Goal: Task Accomplishment & Management: Complete application form

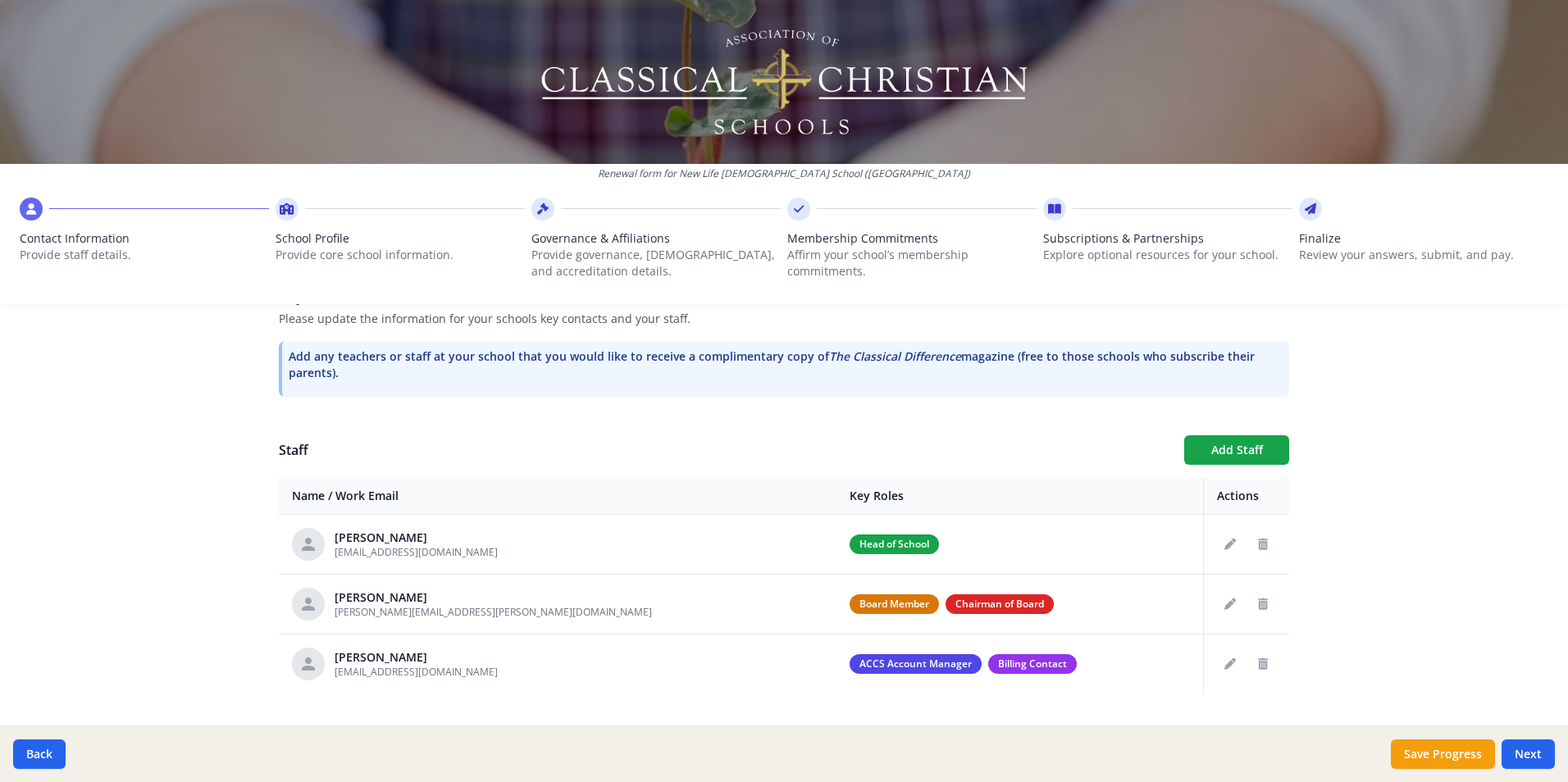
scroll to position [510, 0]
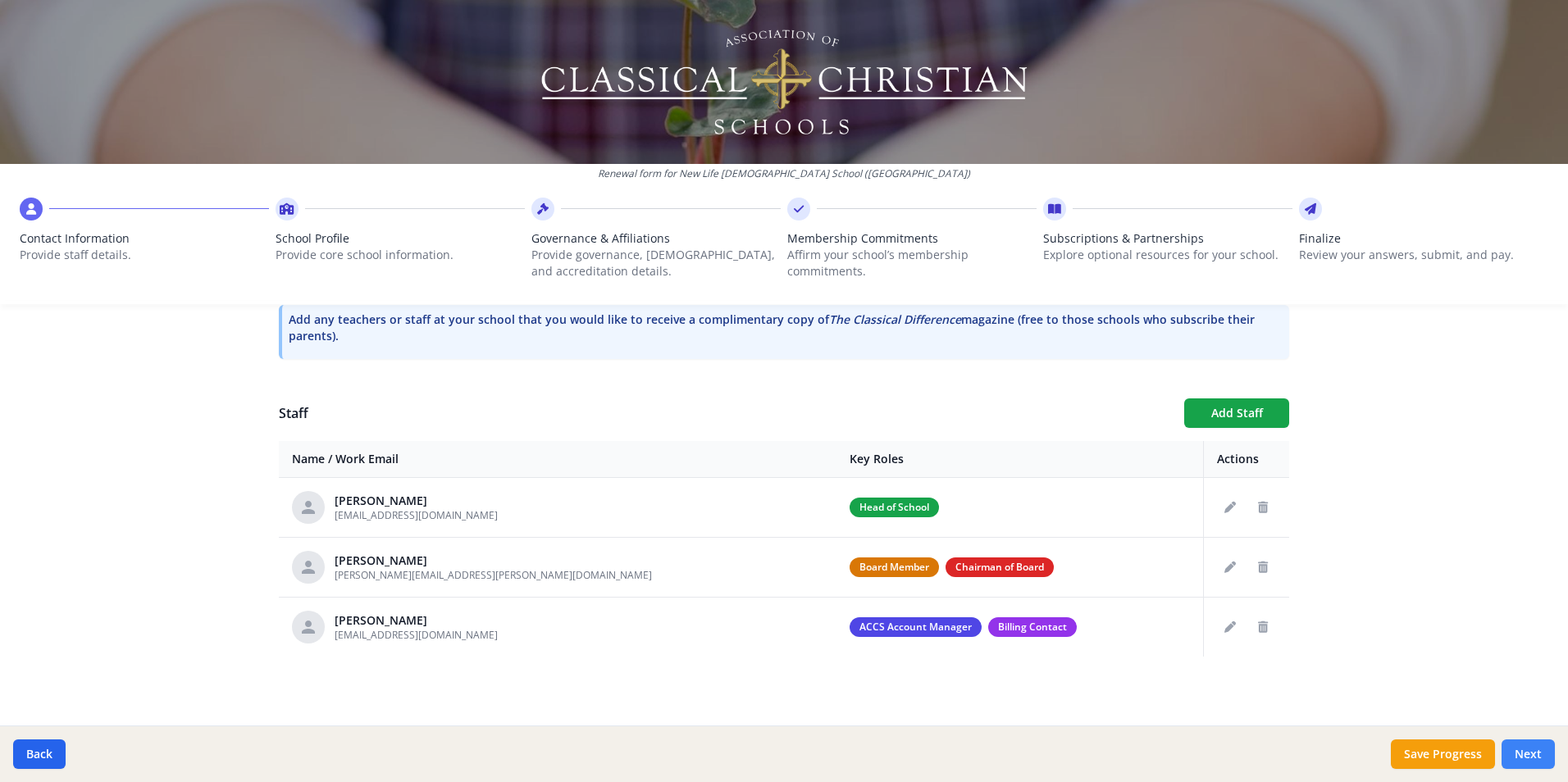
click at [1531, 758] on button "Next" at bounding box center [1528, 755] width 53 height 30
type input "[PHONE_NUMBER]"
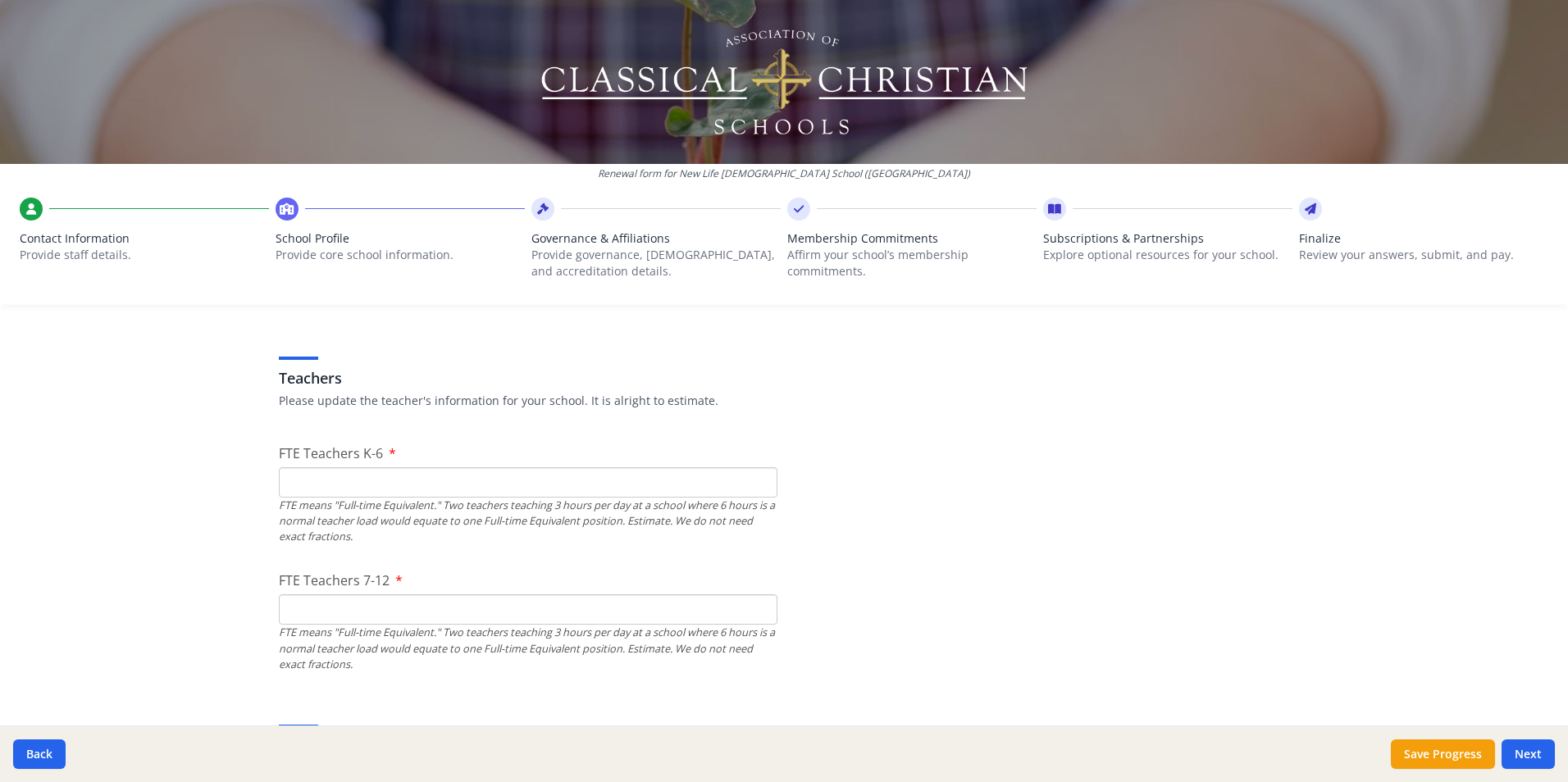
scroll to position [935, 0]
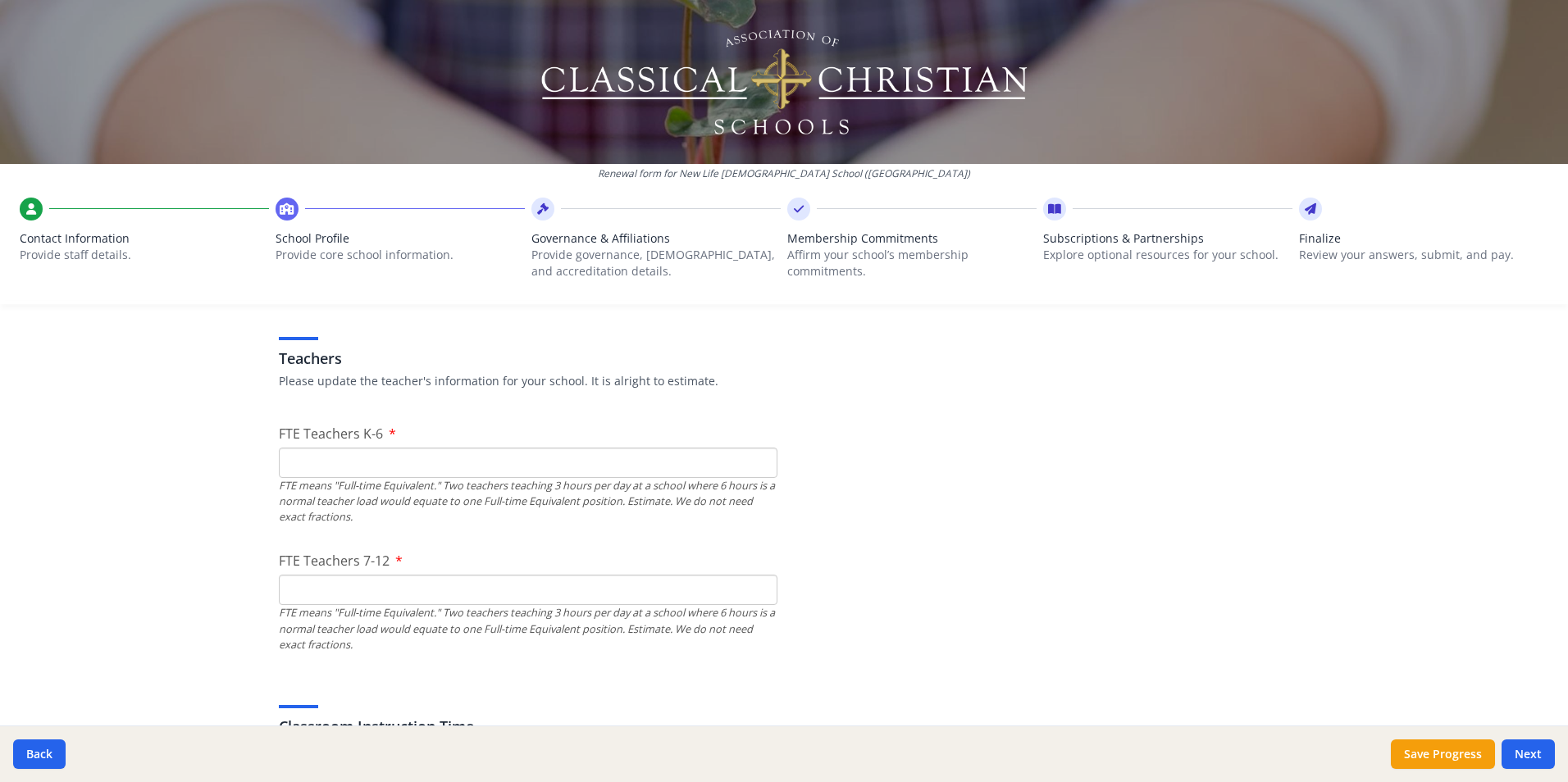
click at [422, 463] on input "FTE Teachers K-6" at bounding box center [528, 463] width 499 height 30
type input "7"
click at [423, 585] on input "FTE Teachers 7-12" at bounding box center [528, 589] width 499 height 30
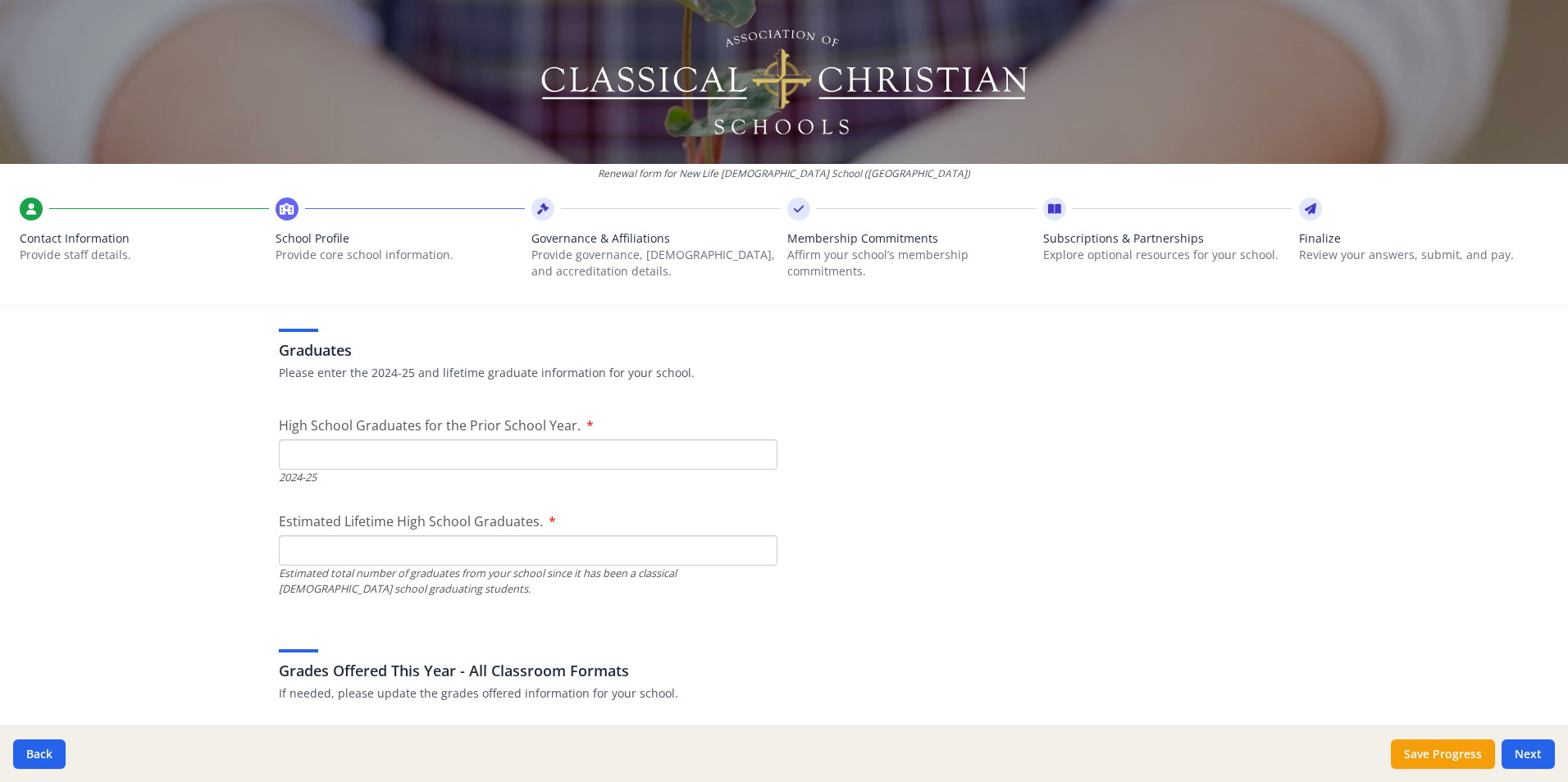
scroll to position [2304, 0]
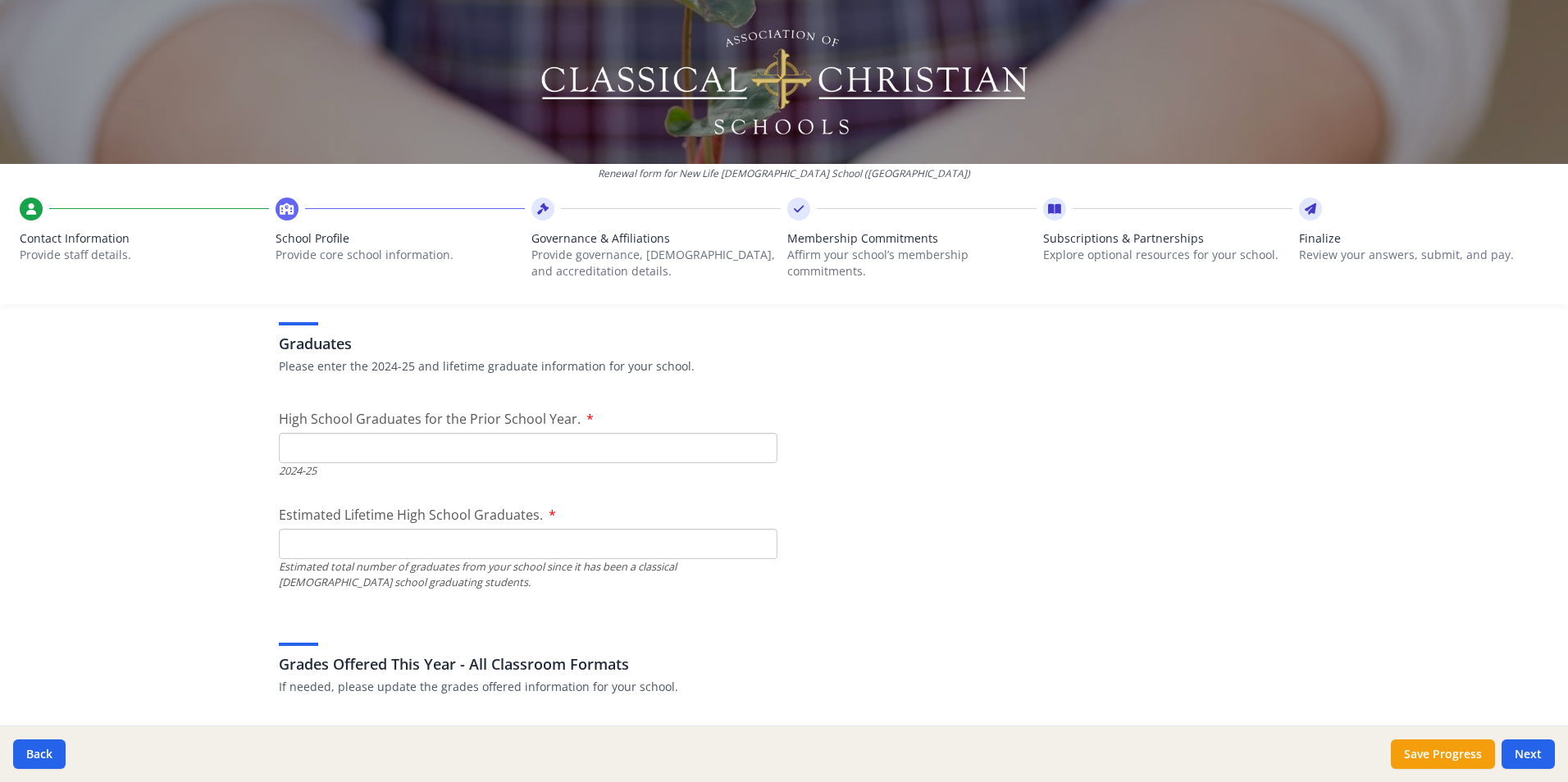
type input "5"
click at [427, 449] on input "High School Graduates for the Prior School Year." at bounding box center [528, 448] width 499 height 30
type input "1"
click at [335, 541] on input "Estimated Lifetime High School Graduates." at bounding box center [528, 543] width 499 height 30
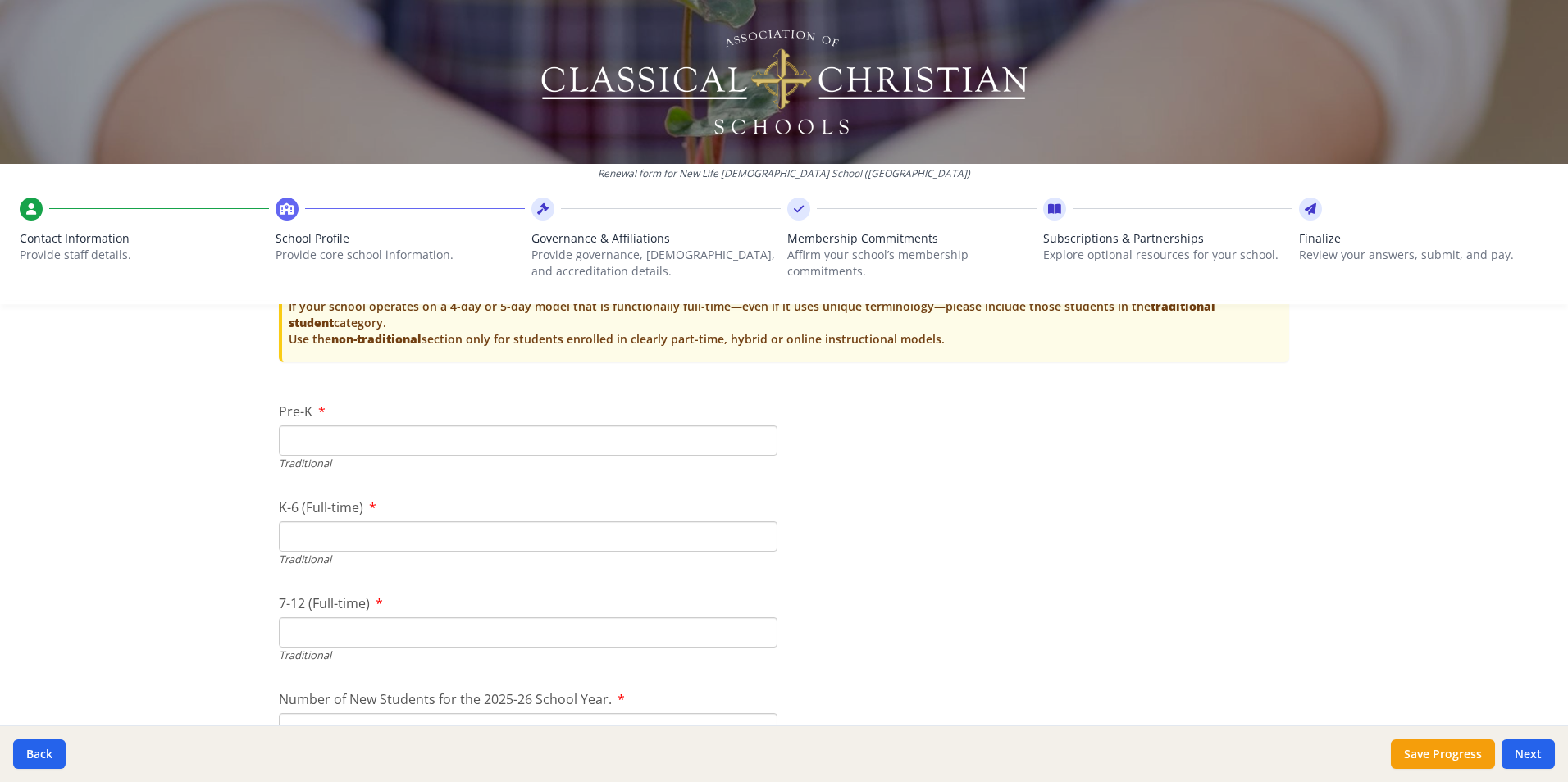
scroll to position [3430, 0]
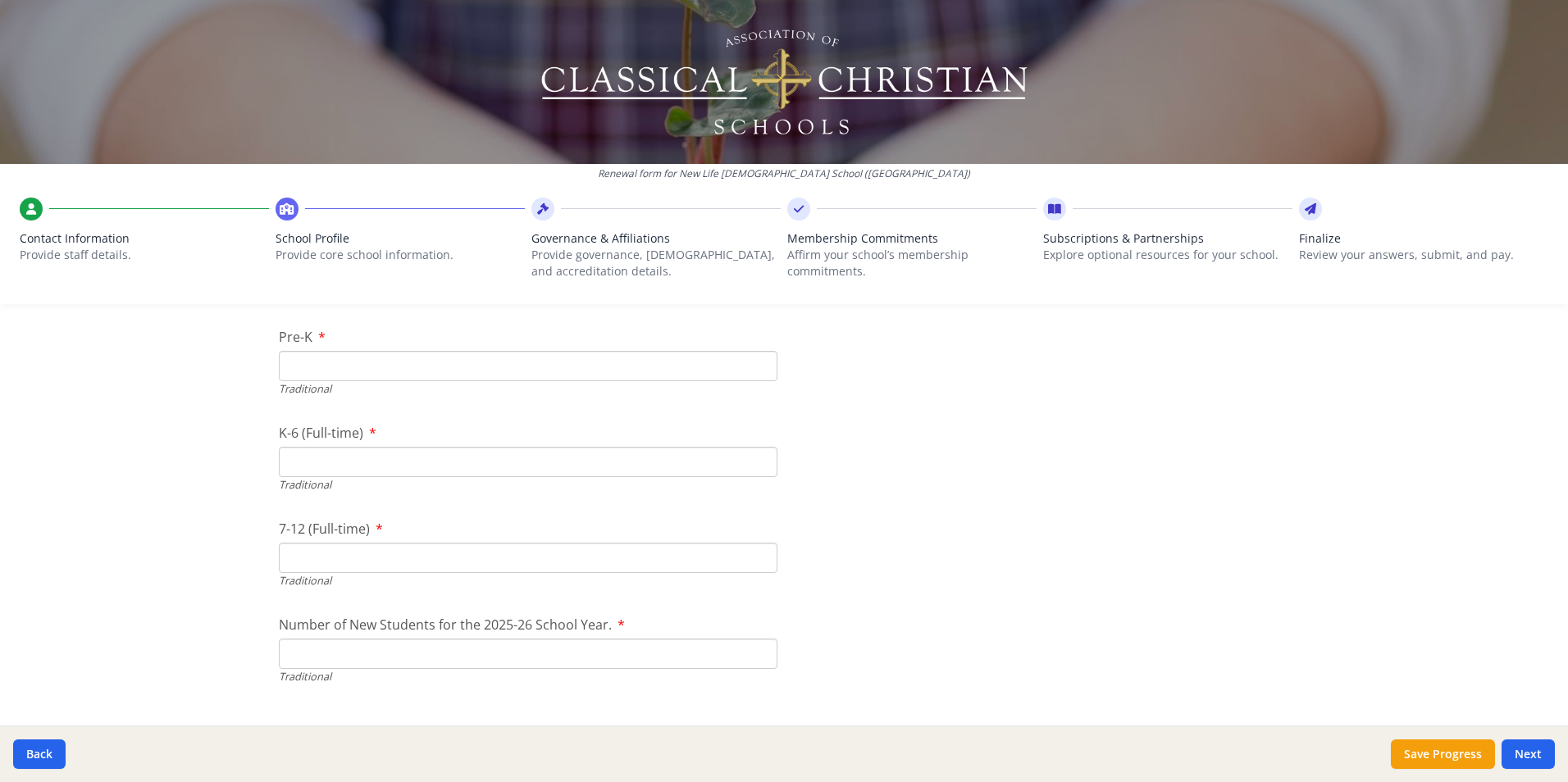
type input "3"
click at [551, 373] on input "Pre-K" at bounding box center [528, 366] width 499 height 30
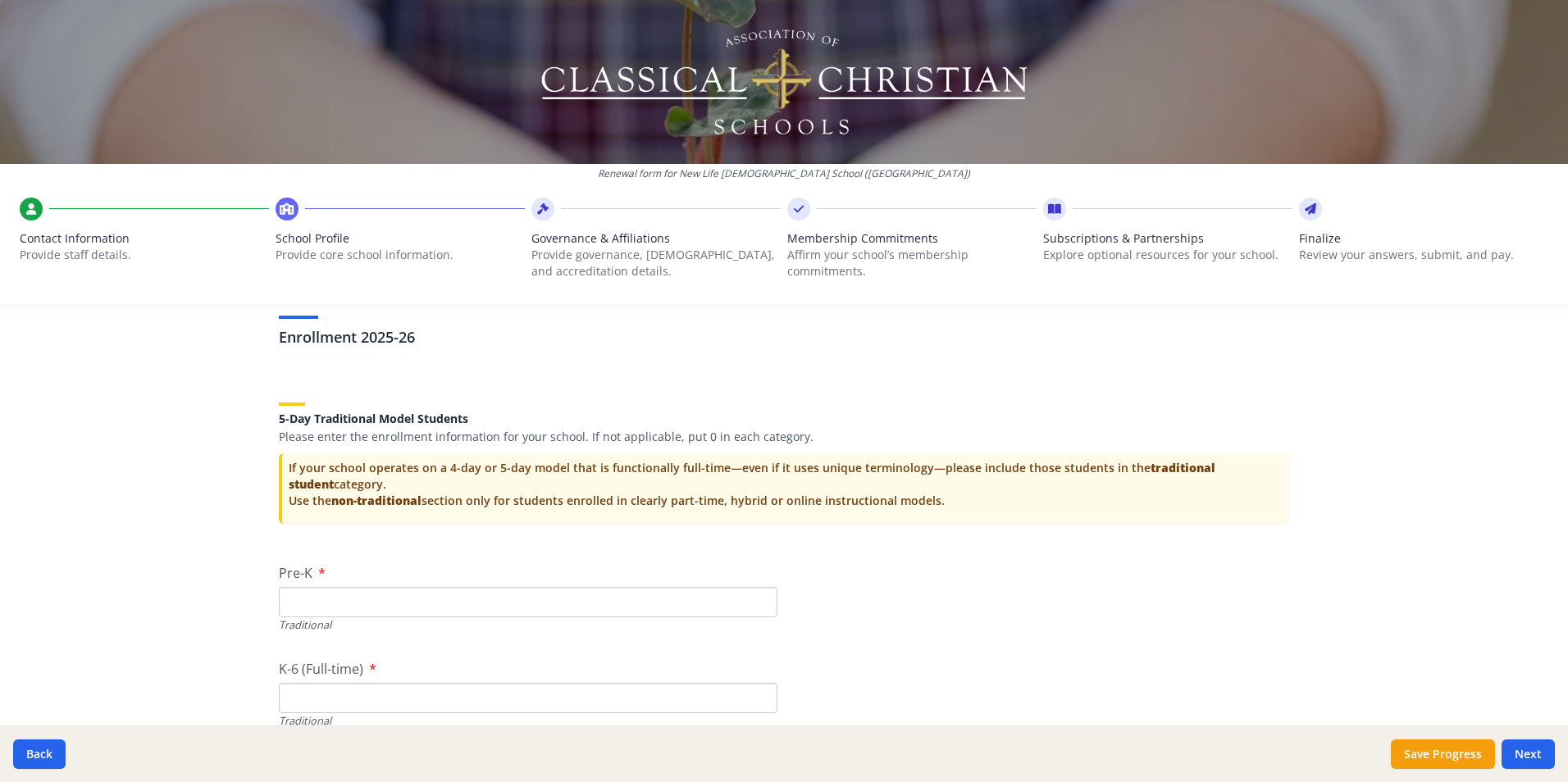
scroll to position [3309, 0]
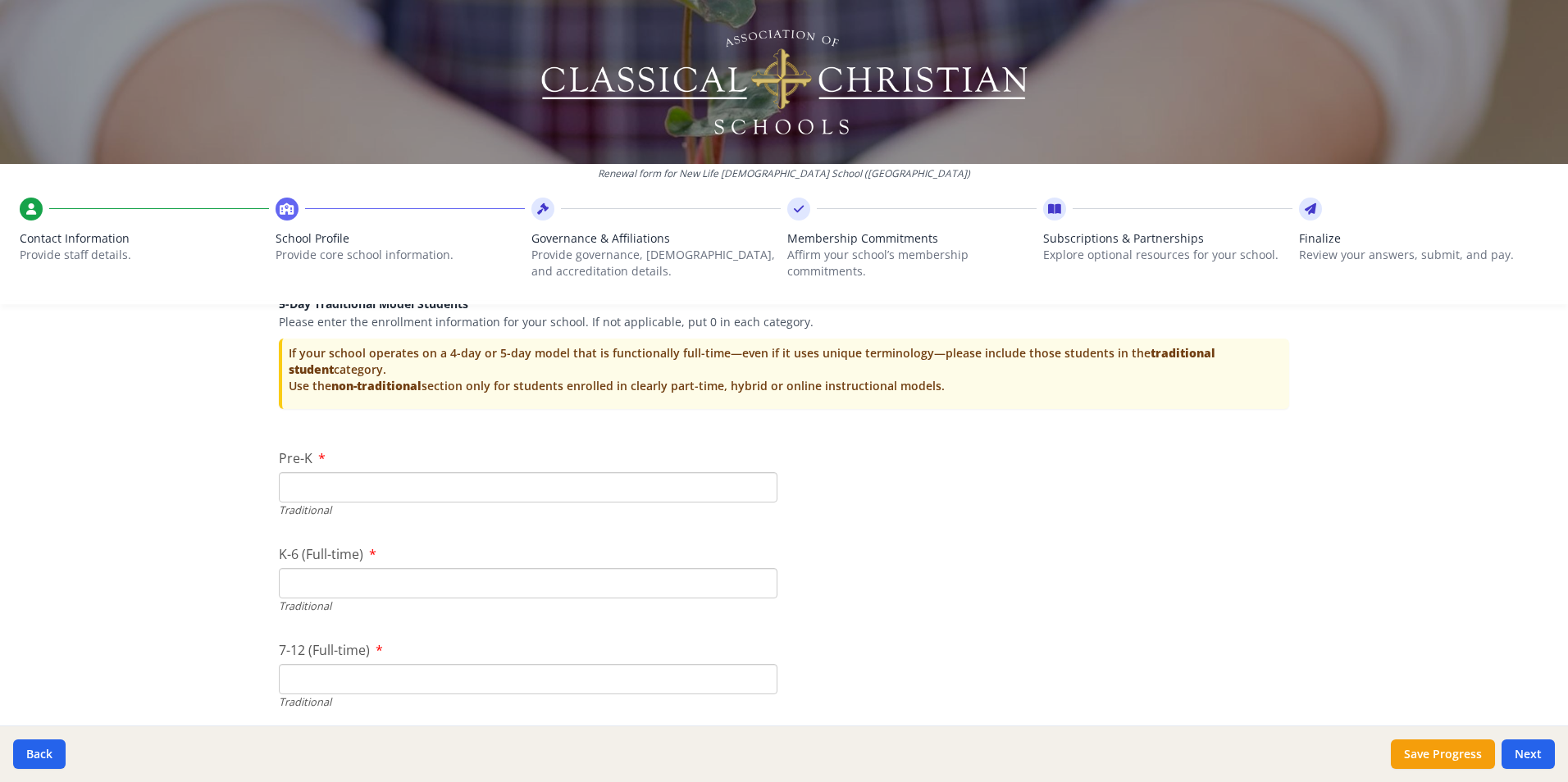
click at [507, 492] on input "Pre-K" at bounding box center [528, 487] width 499 height 30
type input "7"
click at [428, 583] on input "K-6 (Full-time)" at bounding box center [528, 583] width 499 height 30
type input "83"
drag, startPoint x: 727, startPoint y: 677, endPoint x: 731, endPoint y: 668, distance: 9.8
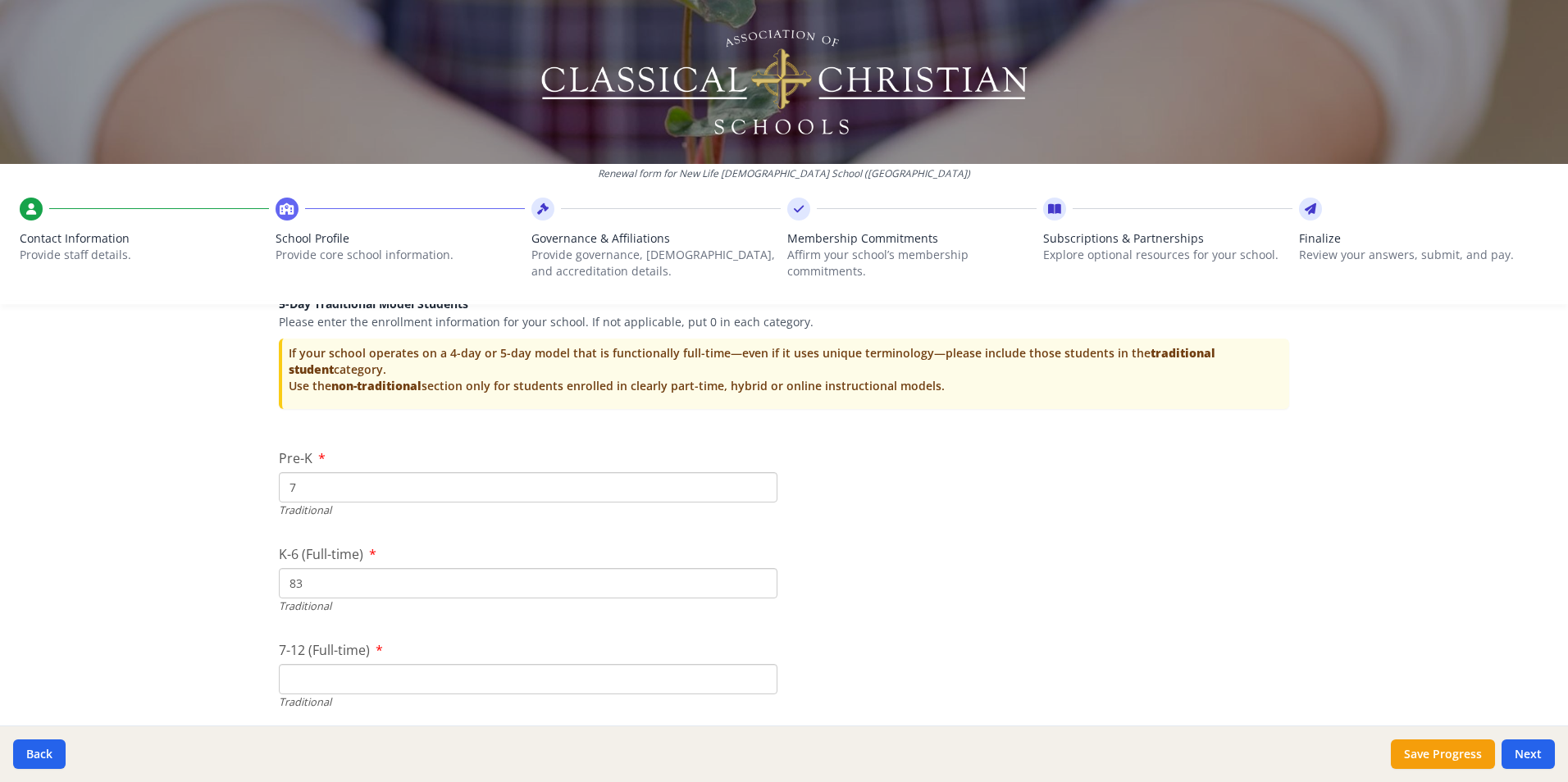
click at [727, 671] on input "7-12 (Full-time)" at bounding box center [528, 679] width 499 height 30
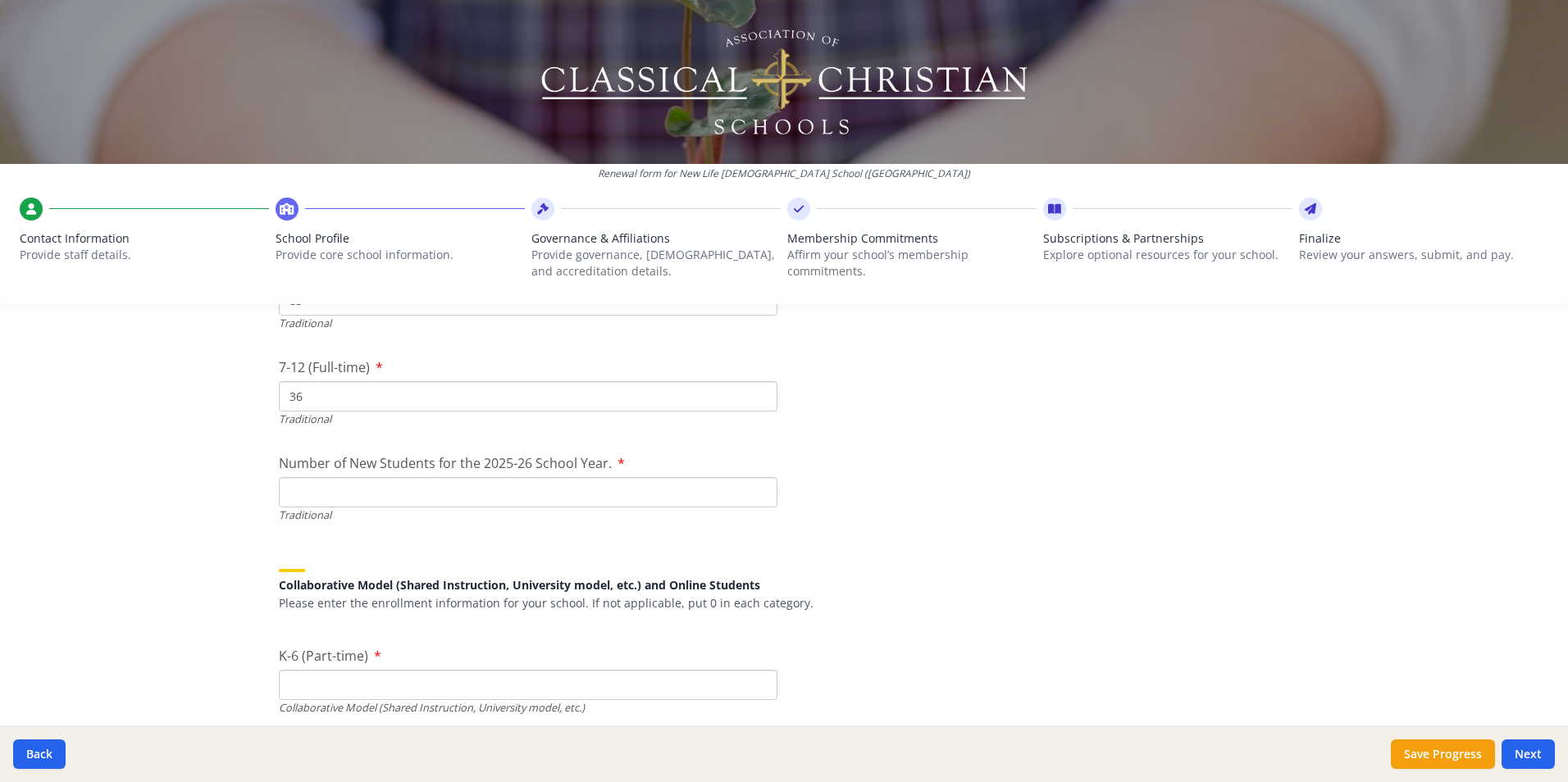
scroll to position [3606, 0]
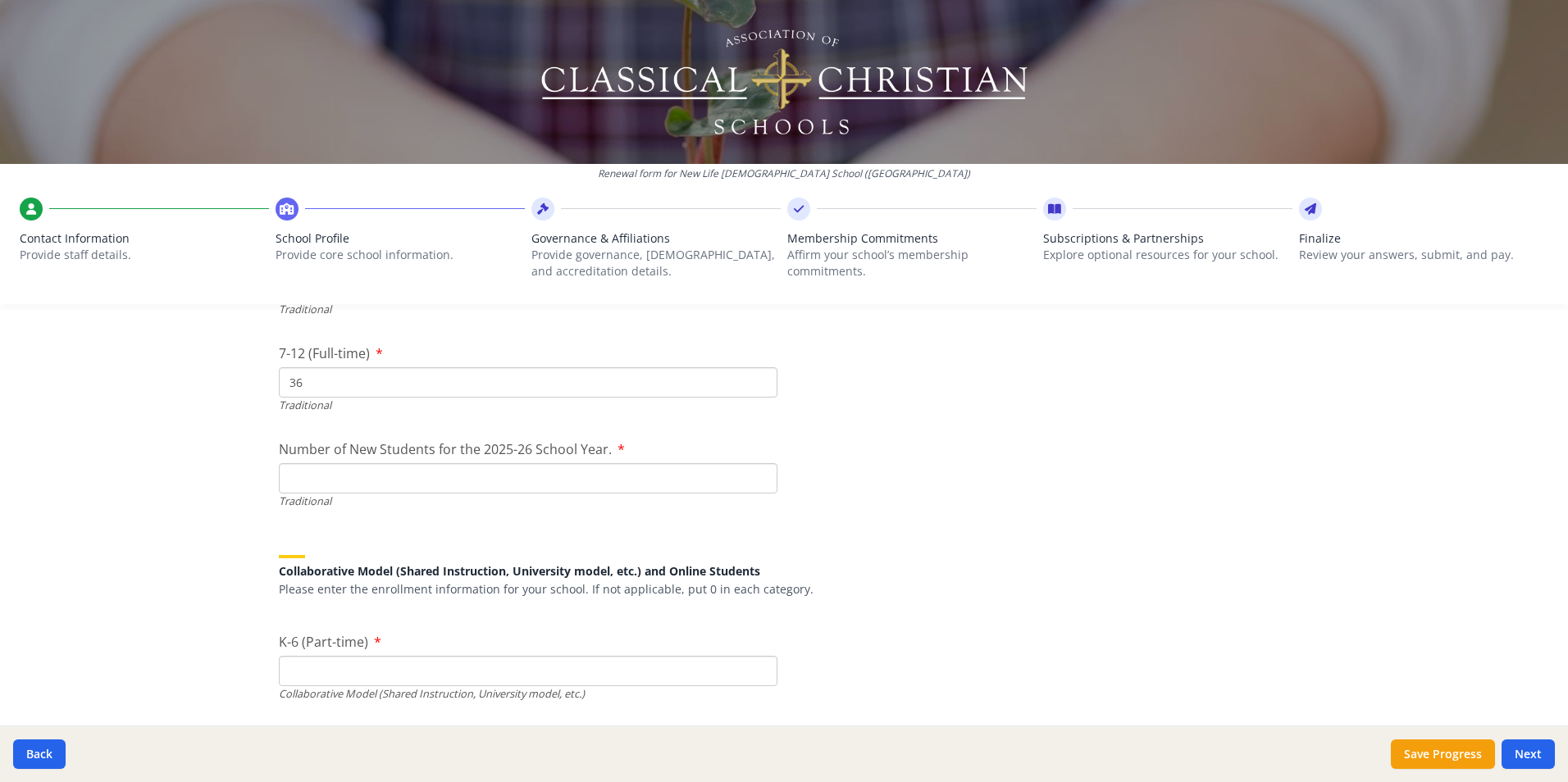
type input "36"
click at [344, 484] on input "Number of New Students for the 2025-26 School Year." at bounding box center [528, 478] width 499 height 30
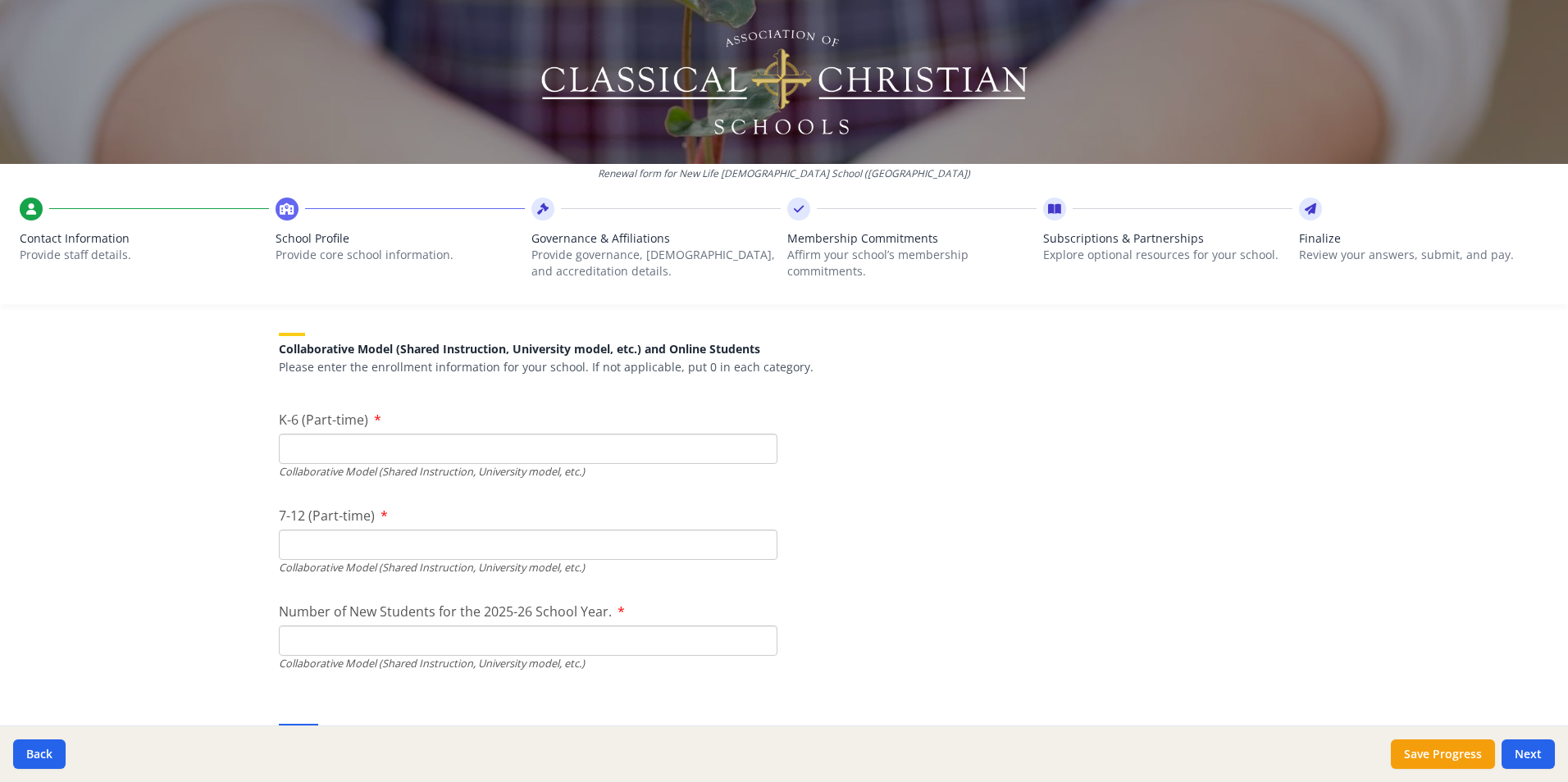
scroll to position [3834, 0]
type input "18"
click at [304, 446] on input "K-6 (Part-time)" at bounding box center [528, 442] width 499 height 30
type input "0"
click at [324, 540] on input "7-12 (Part-time)" at bounding box center [528, 538] width 499 height 30
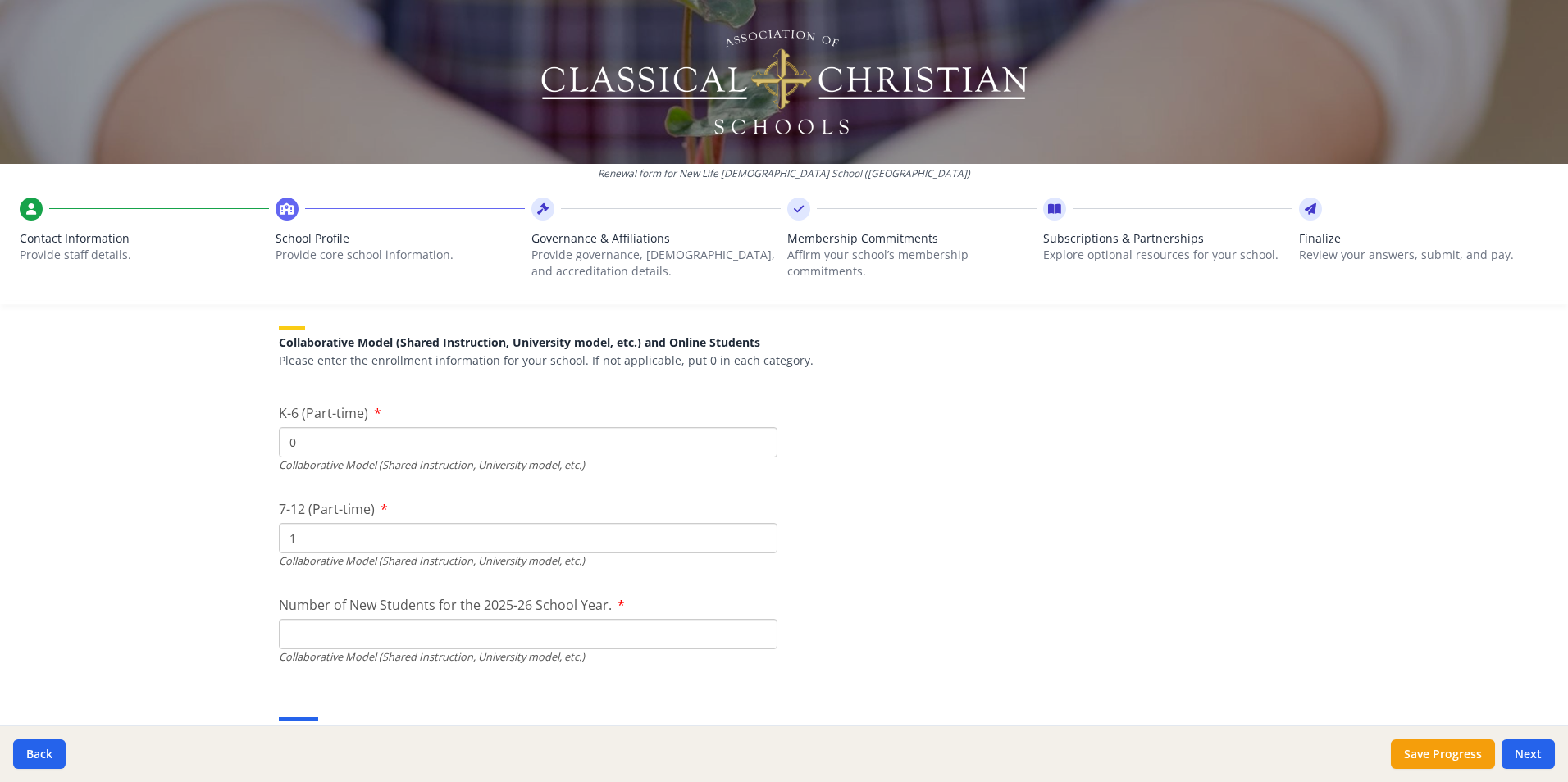
type input "1"
click at [420, 265] on input "Number of New Students for the 2025-26 School Year." at bounding box center [528, 249] width 499 height 30
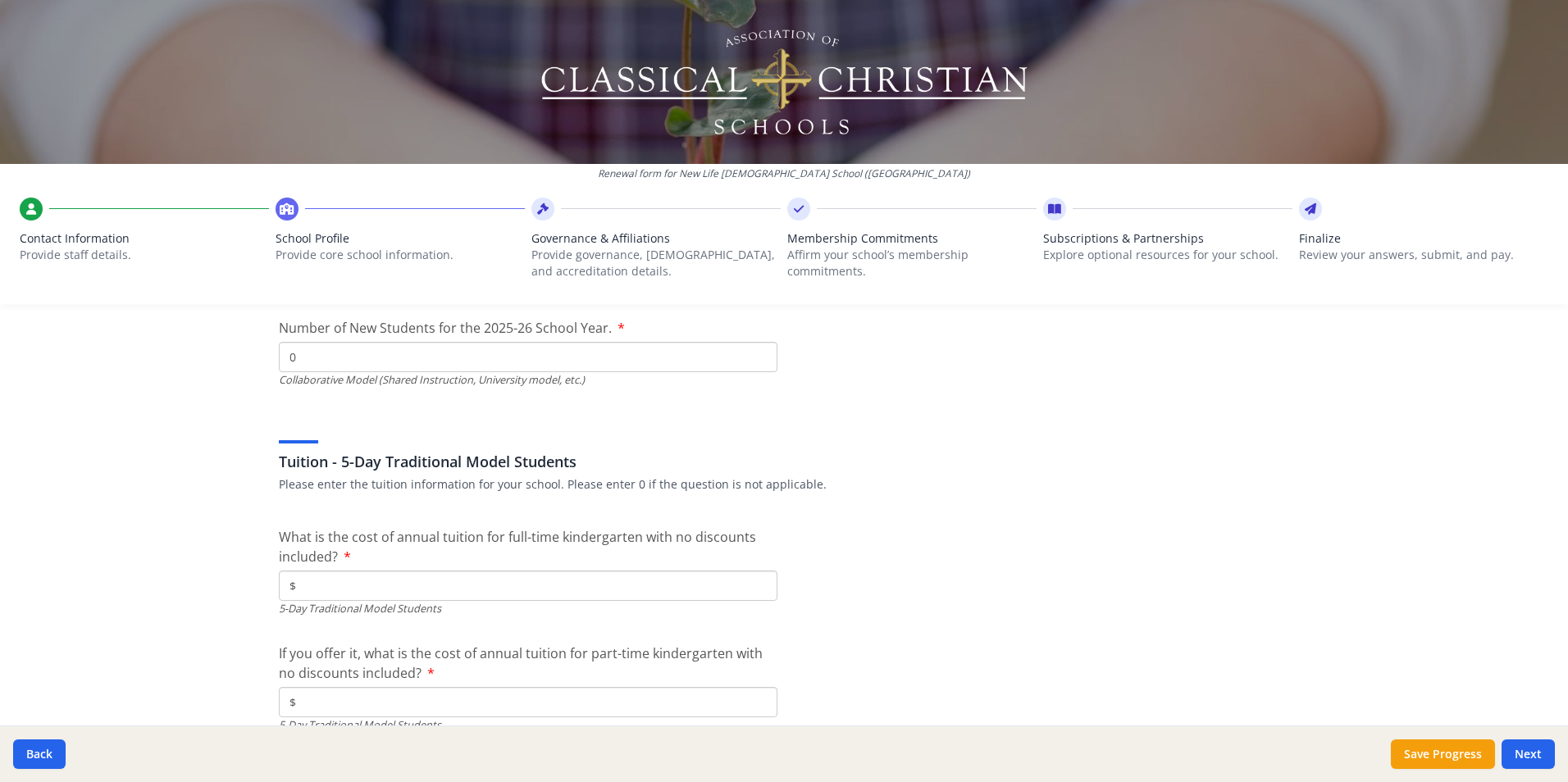
scroll to position [4178, 0]
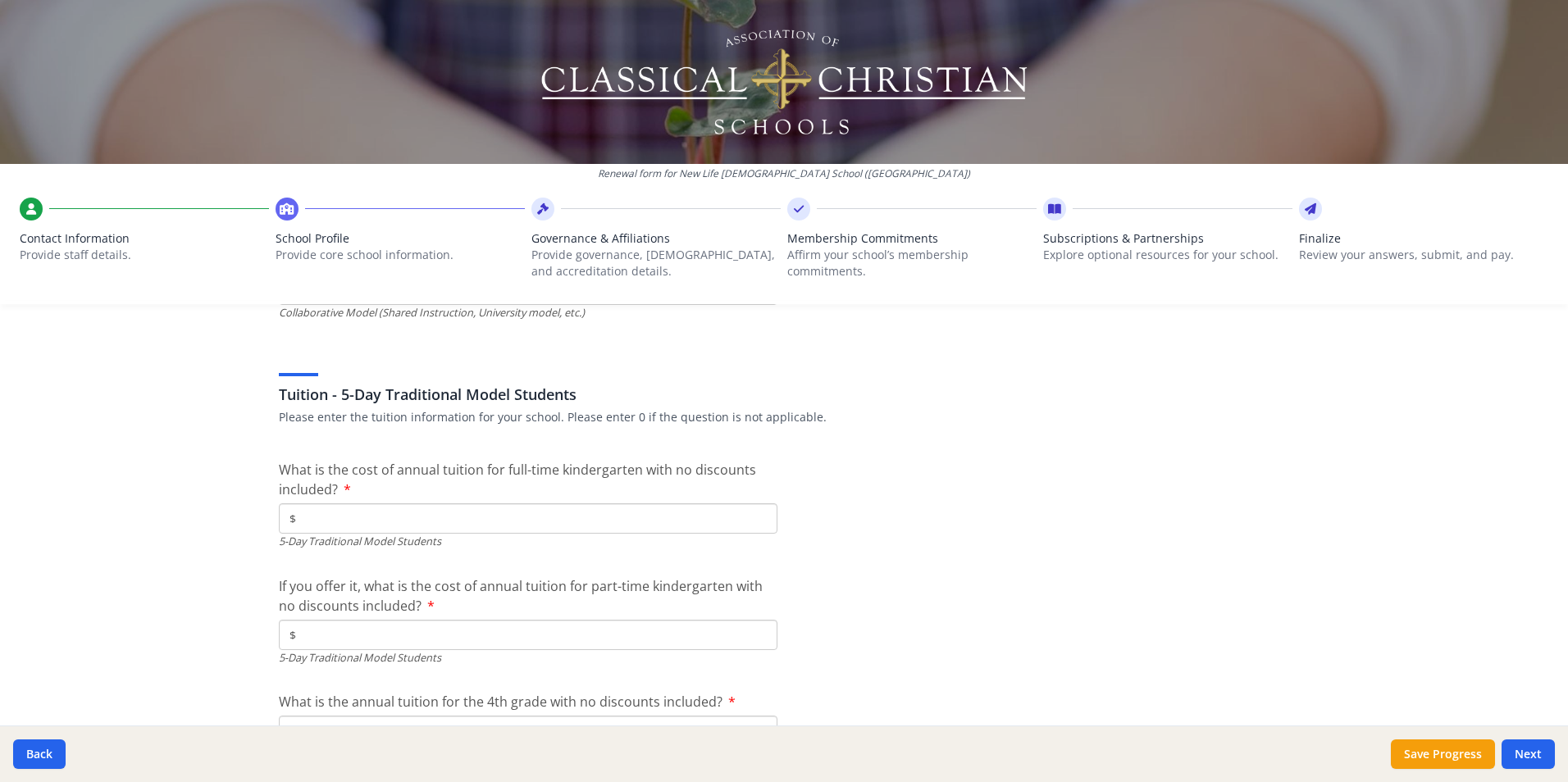
type input "0"
click at [700, 529] on input "$" at bounding box center [528, 519] width 499 height 30
type input "$7 250"
click at [429, 633] on input "$" at bounding box center [528, 635] width 499 height 30
type input "$0"
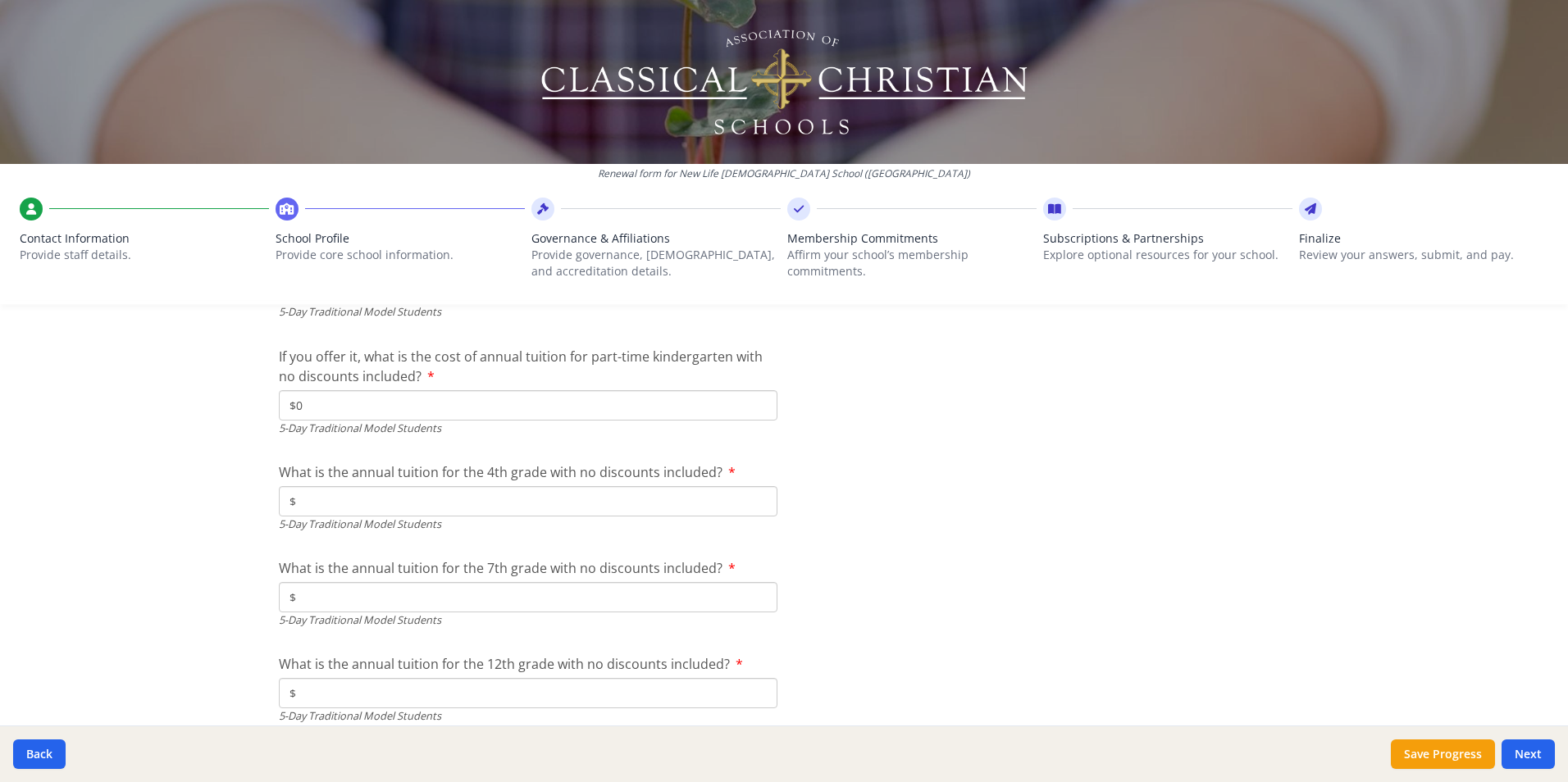
scroll to position [4414, 0]
click at [357, 492] on input "$" at bounding box center [528, 494] width 499 height 30
type input "$7 250"
click at [403, 594] on input "$" at bounding box center [528, 590] width 499 height 30
type input "$7 250"
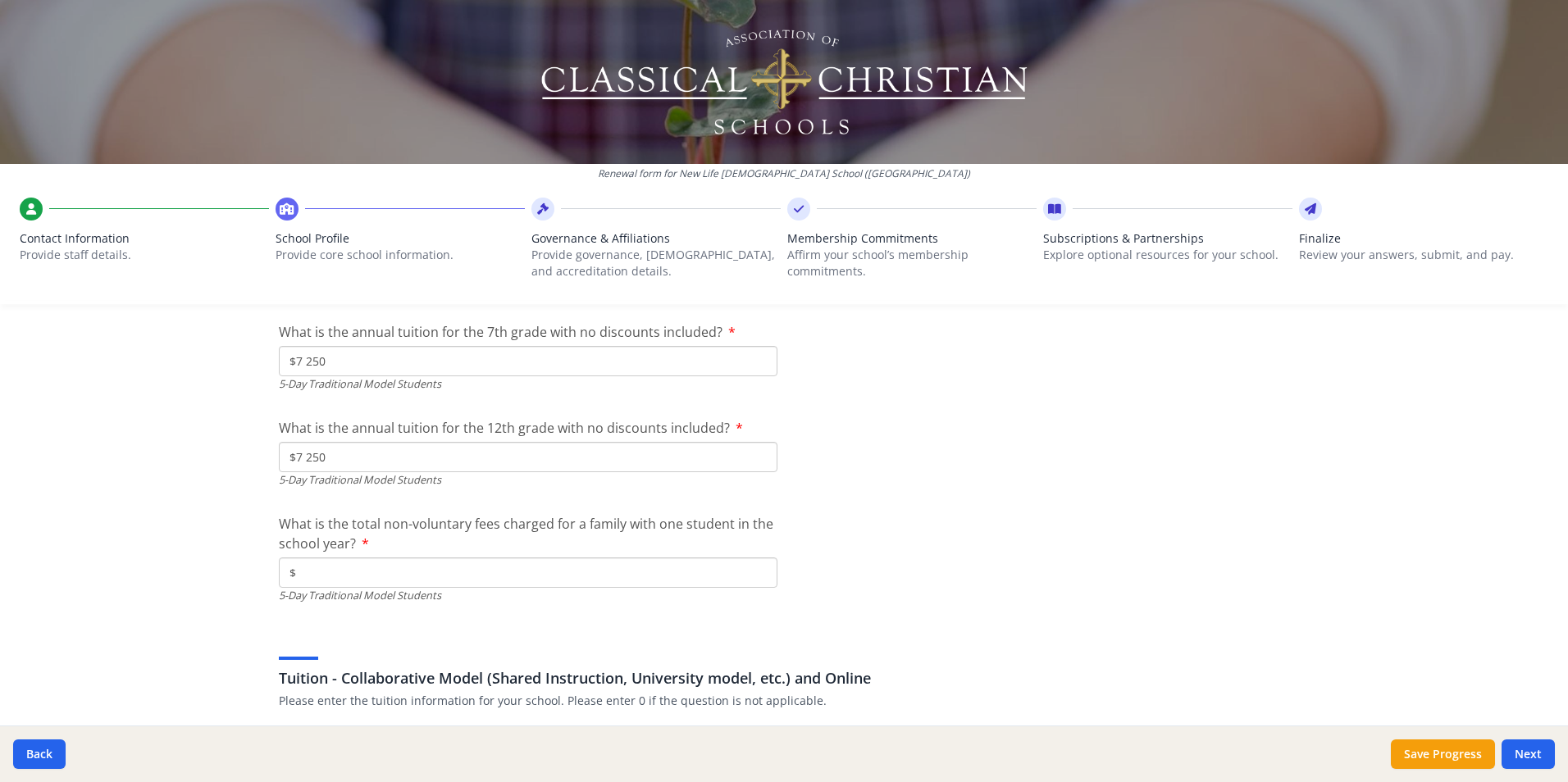
scroll to position [4657, 0]
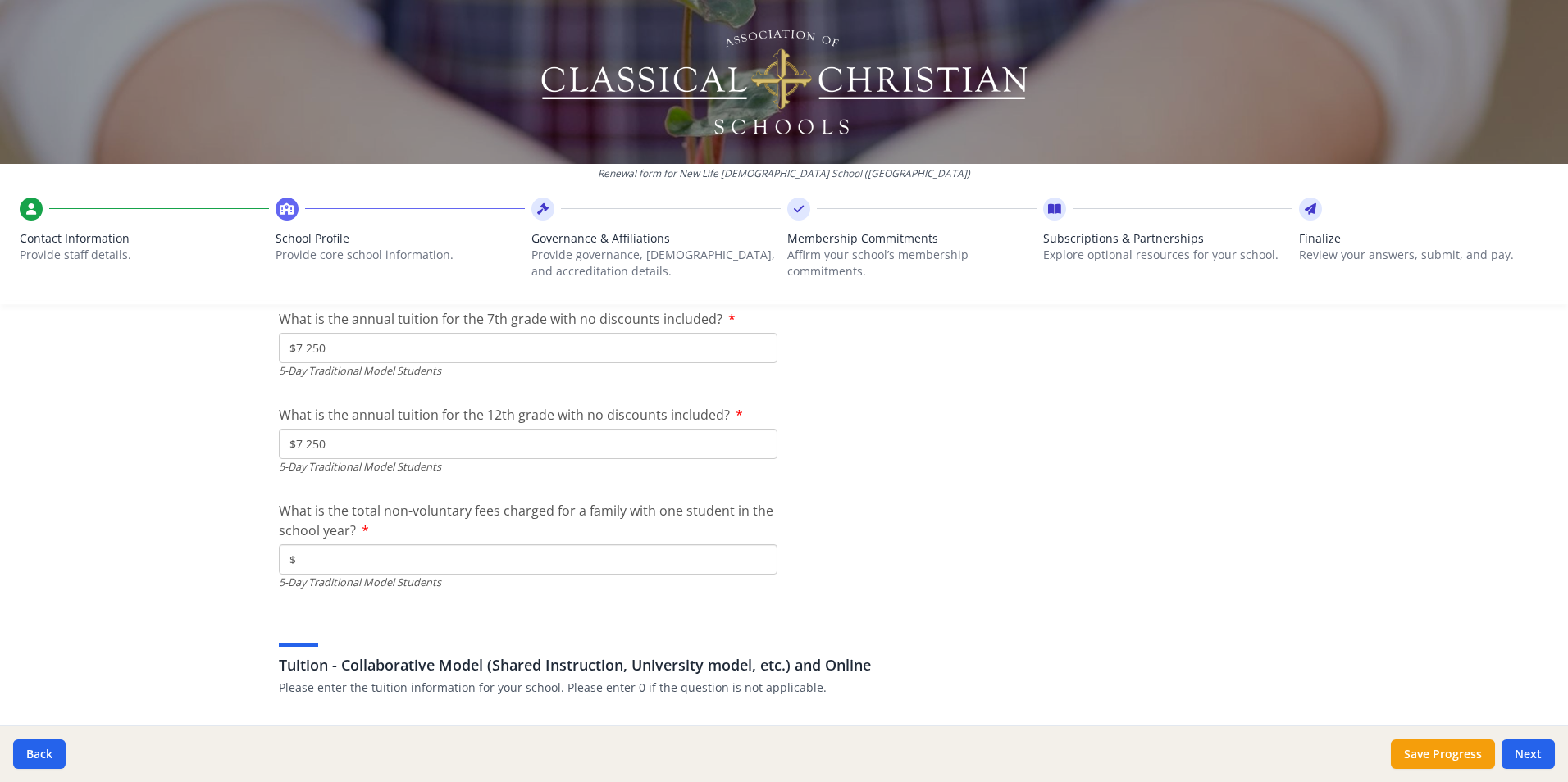
type input "$7 250"
click at [378, 558] on input "$" at bounding box center [528, 559] width 499 height 30
type input "$250"
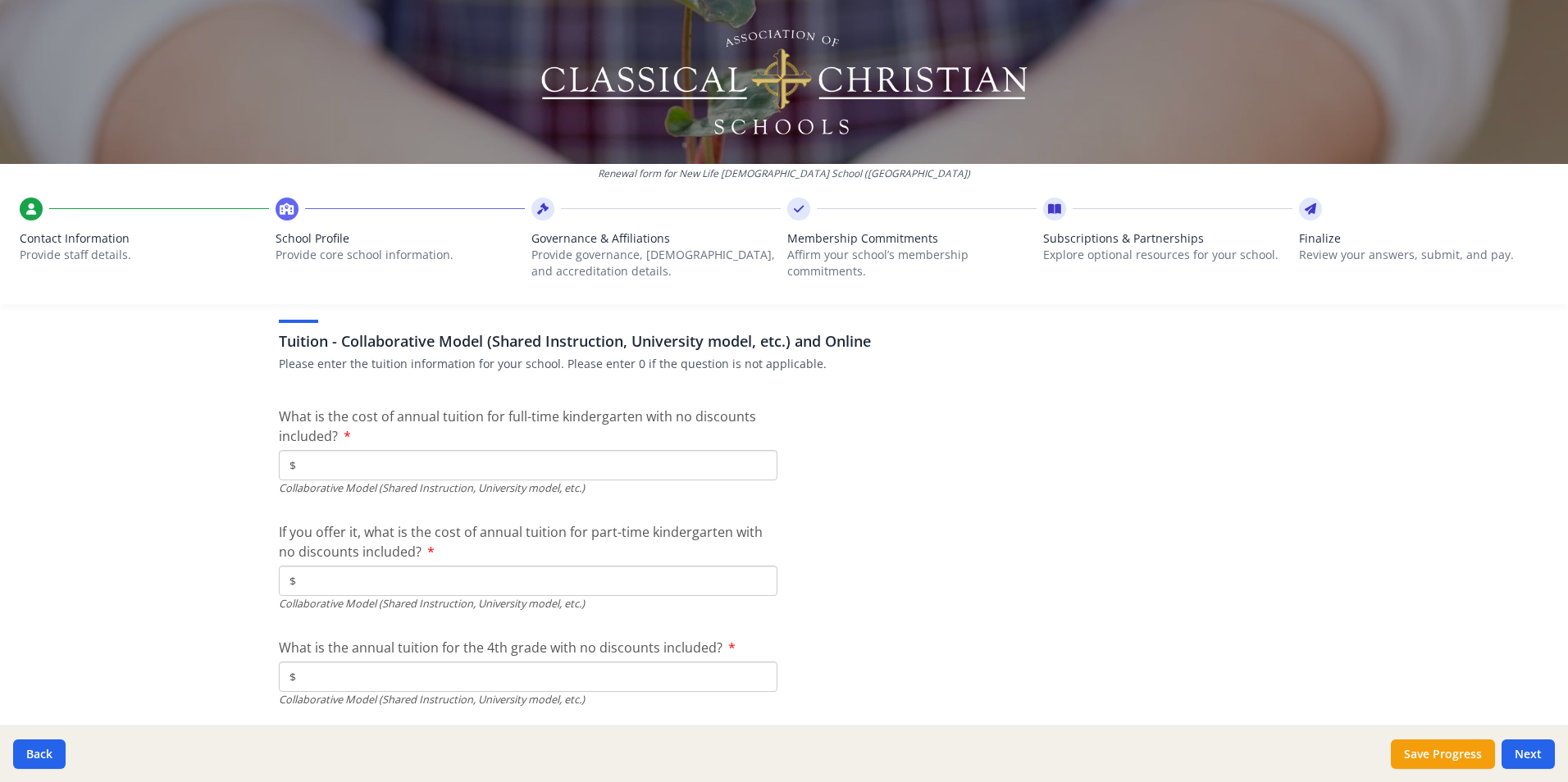
scroll to position [4987, 0]
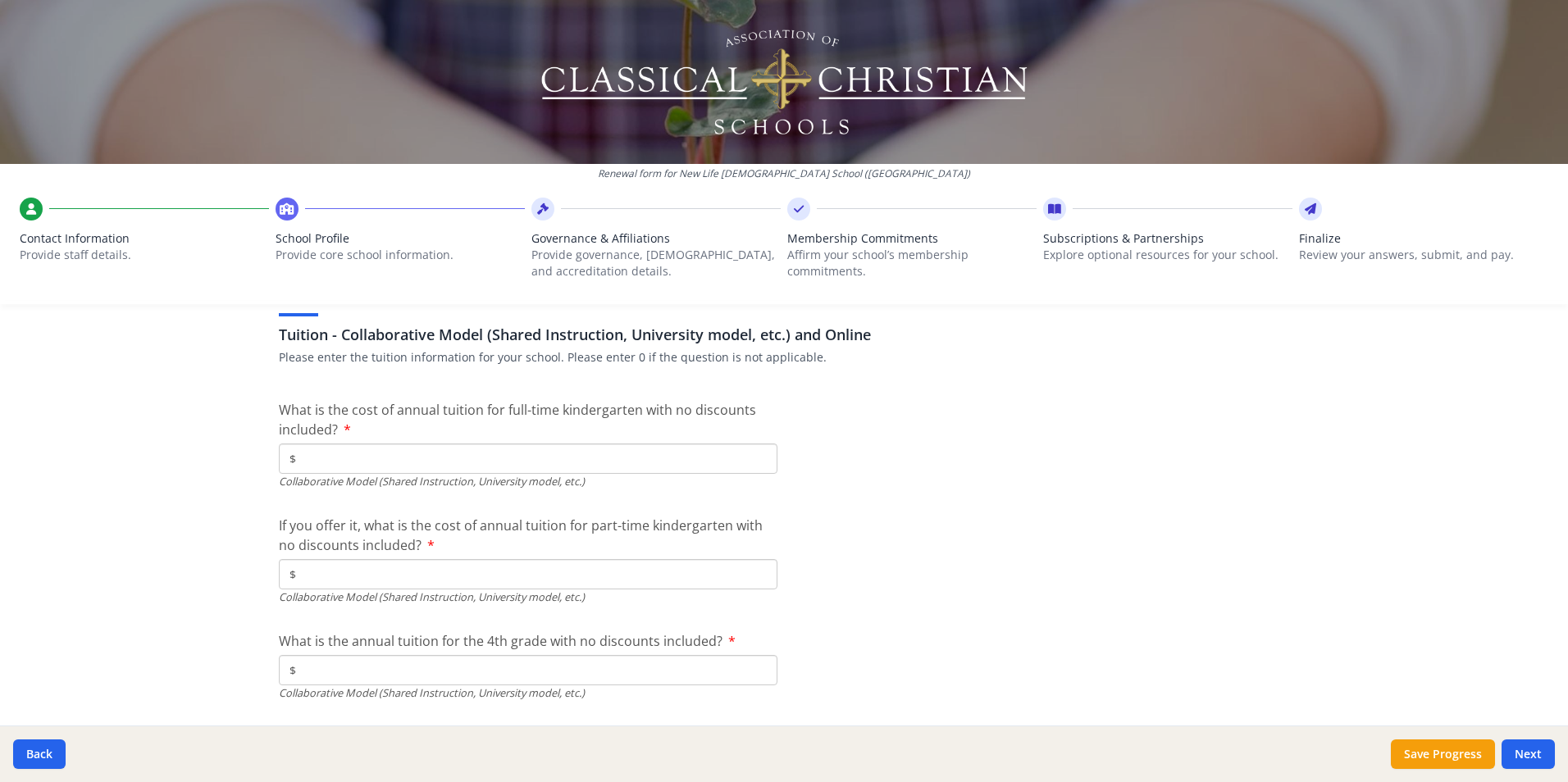
type input "$0"
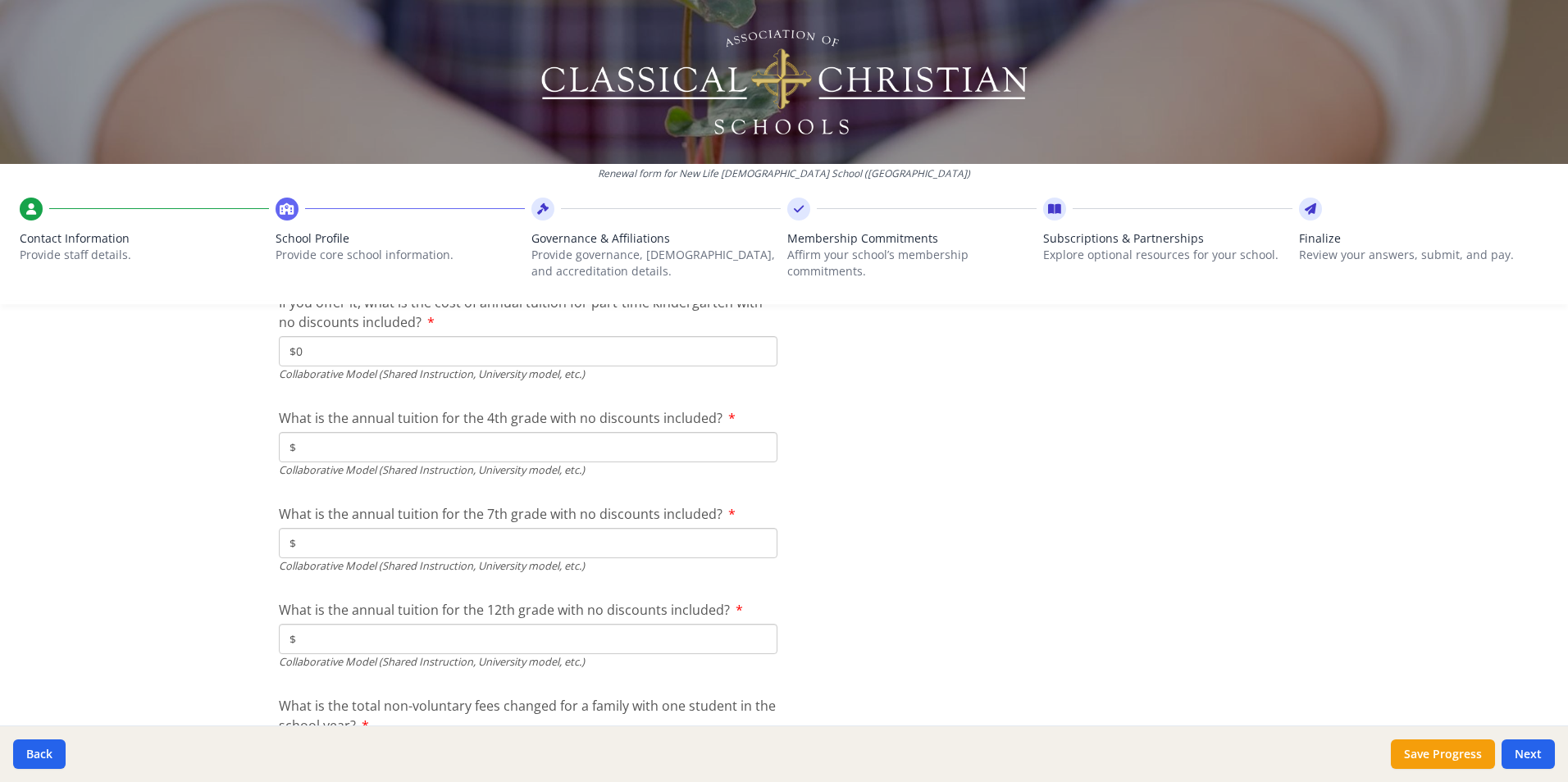
scroll to position [5196, 0]
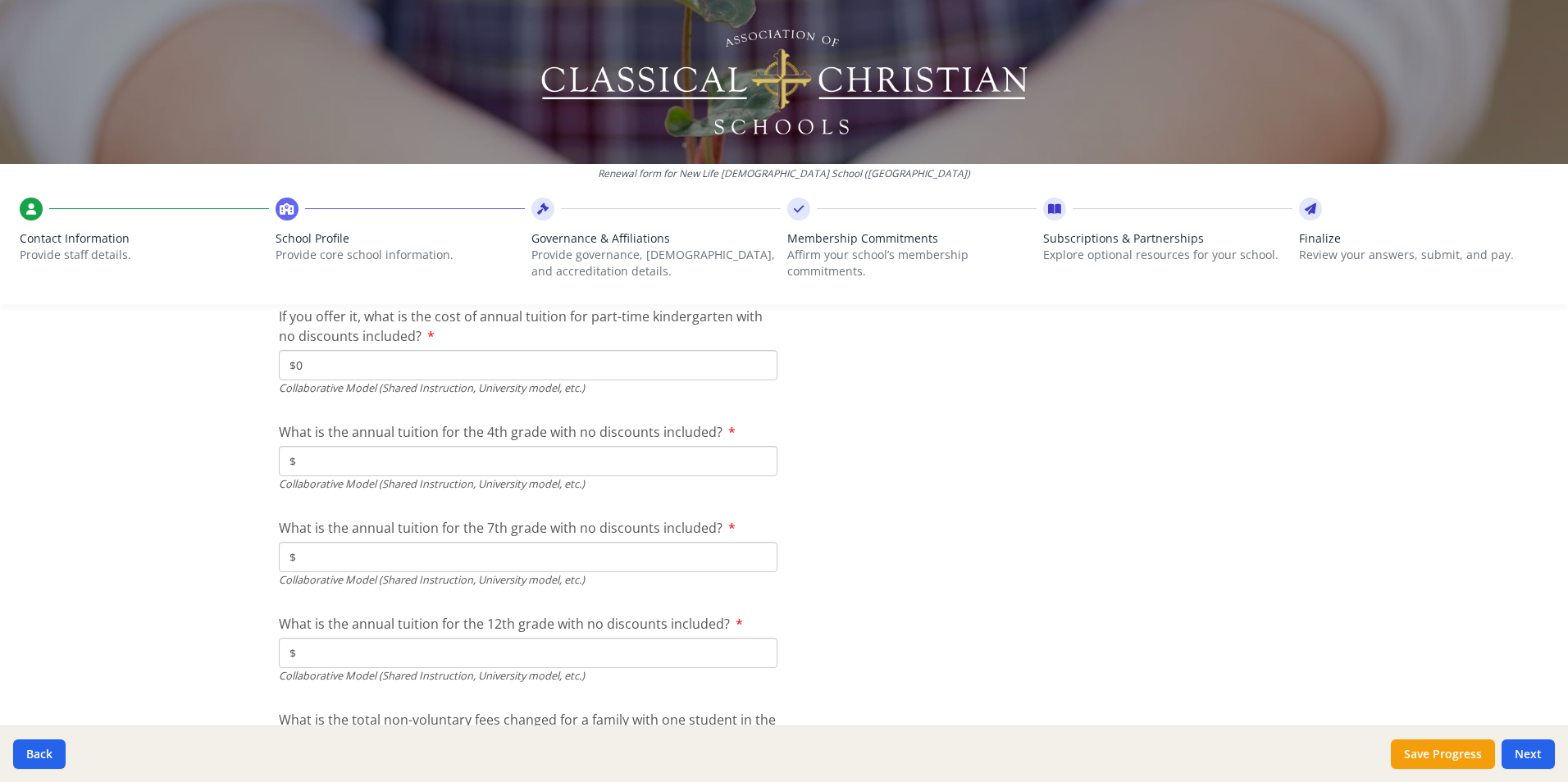
type input "$0"
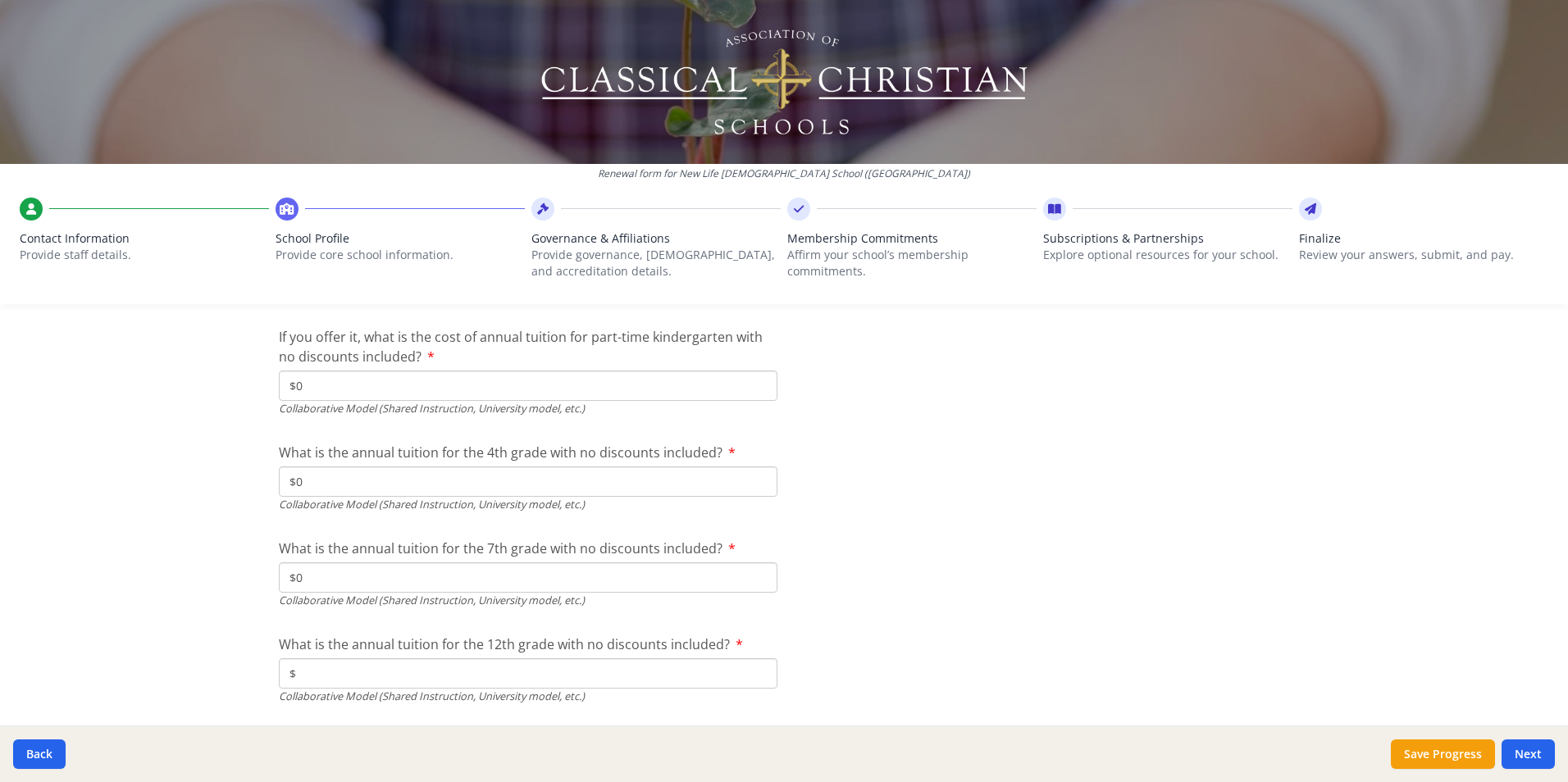
scroll to position [5136, 0]
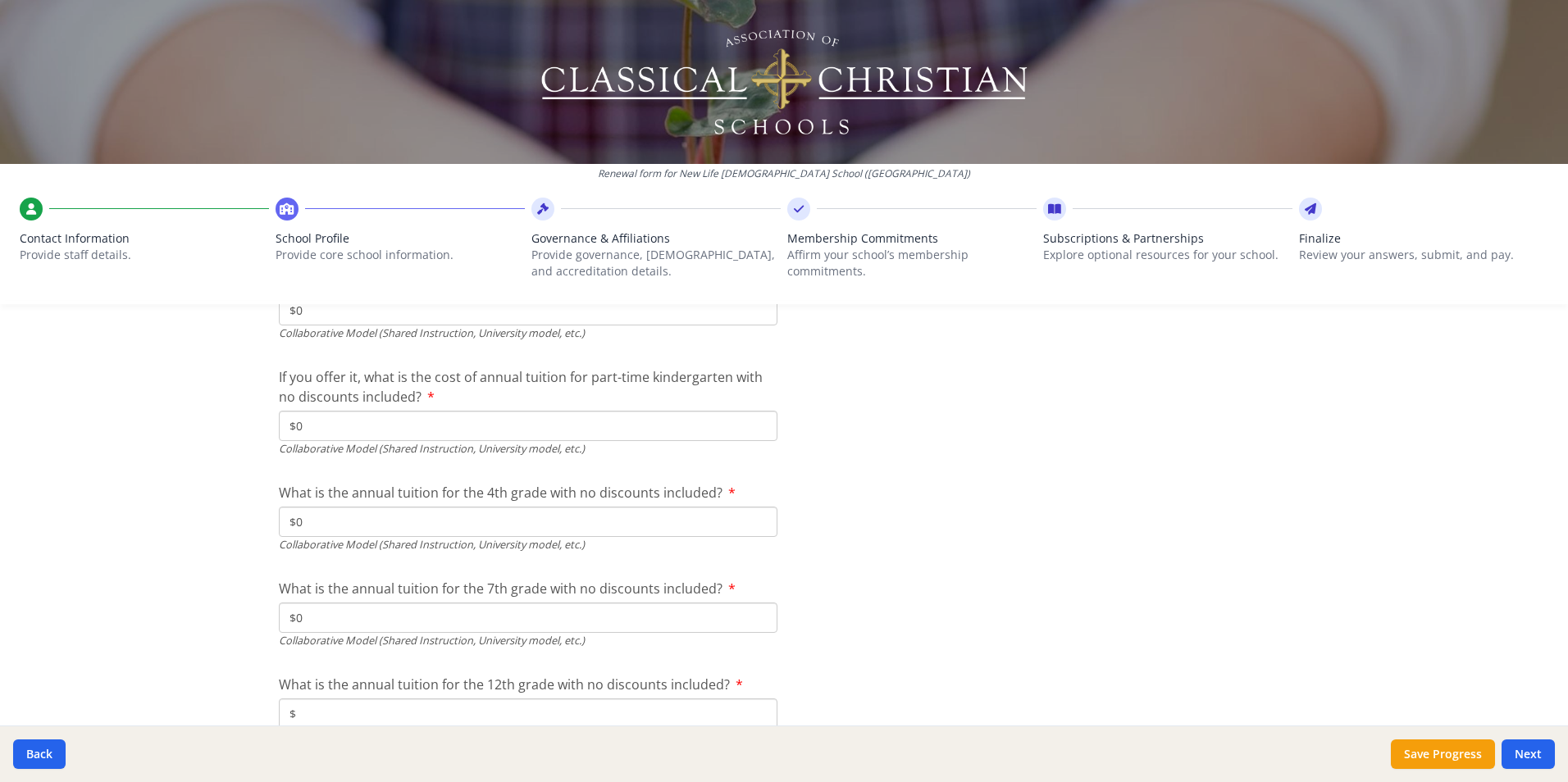
drag, startPoint x: 309, startPoint y: 616, endPoint x: 298, endPoint y: 622, distance: 12.5
type input "$3 520"
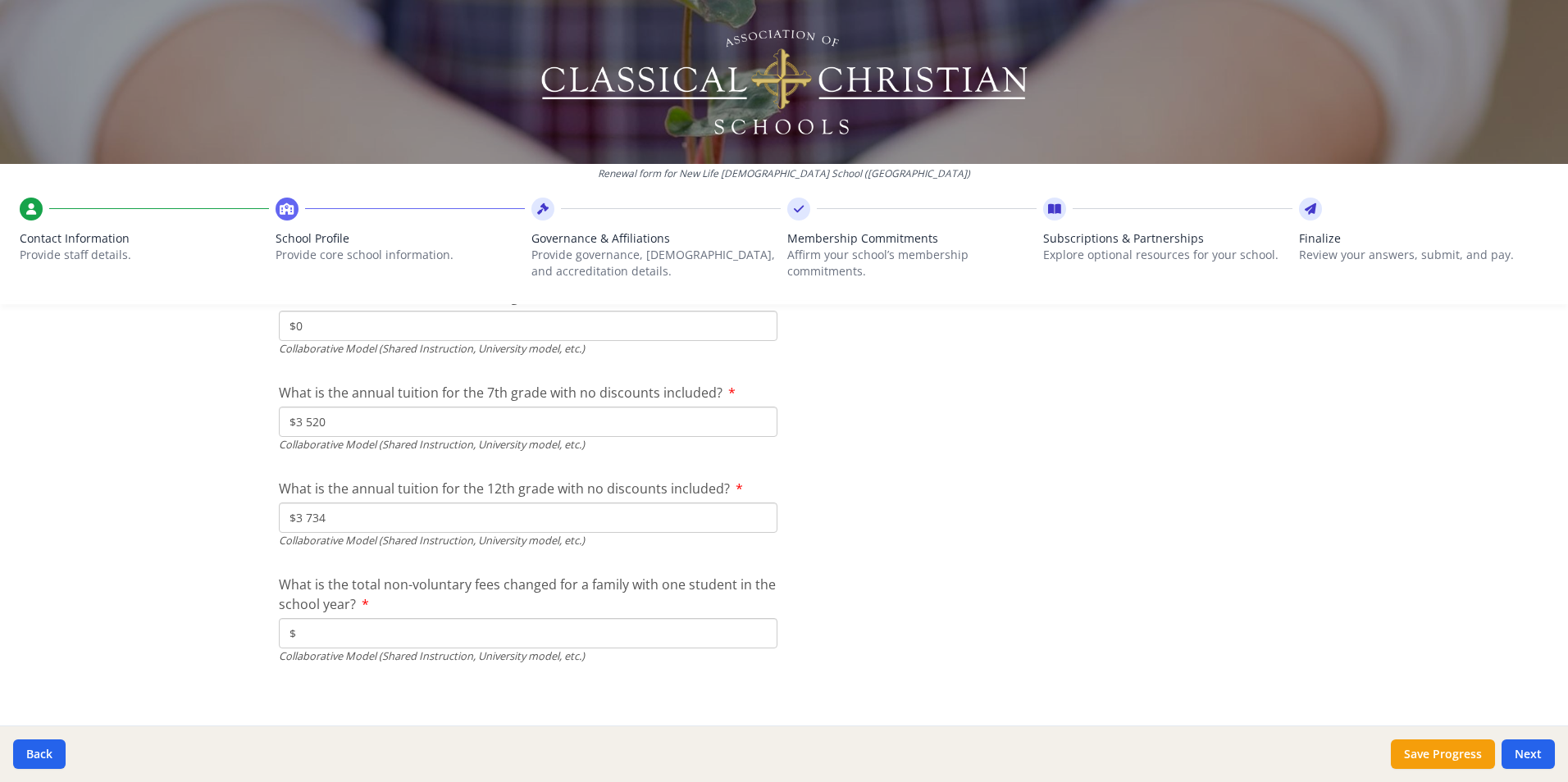
scroll to position [5340, 0]
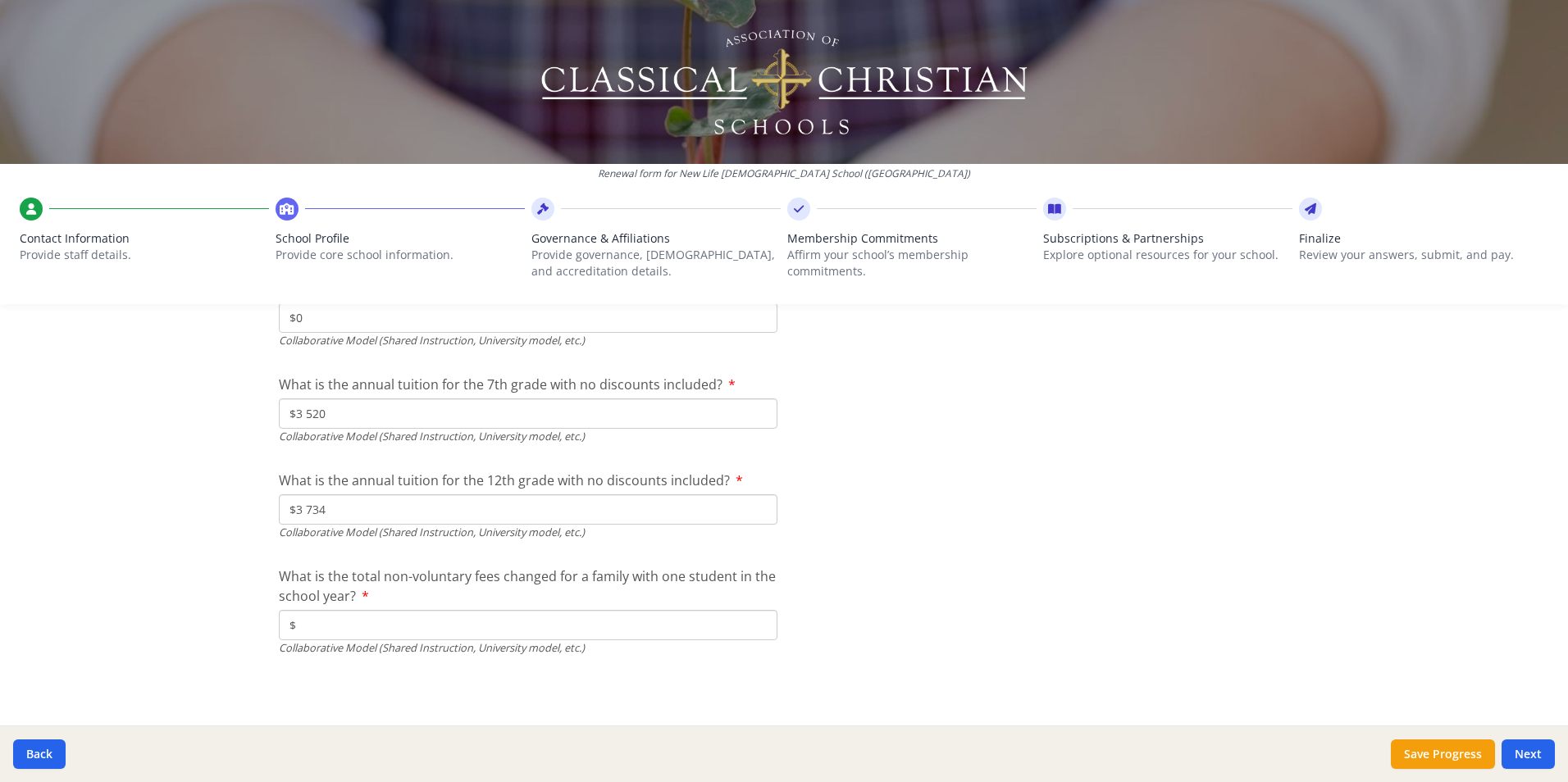
type input "$3 734"
click at [360, 631] on input "$" at bounding box center [528, 625] width 499 height 30
drag, startPoint x: 323, startPoint y: 628, endPoint x: 269, endPoint y: 627, distance: 54.0
click at [247, 627] on div "Renewal form for New Life [DEMOGRAPHIC_DATA] School ([GEOGRAPHIC_DATA]) Contact…" at bounding box center [784, 391] width 1568 height 782
type input "$350"
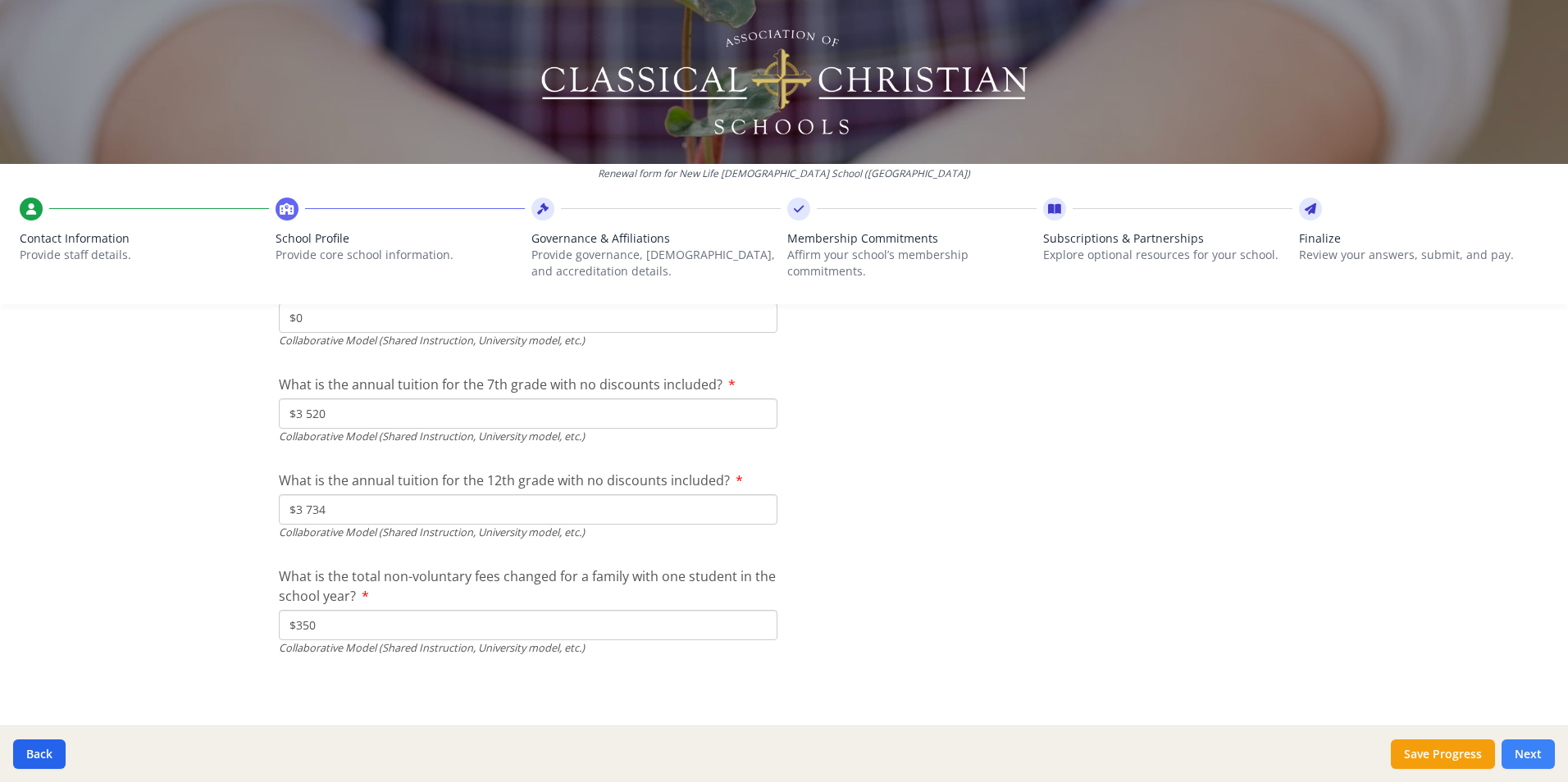
click at [1519, 747] on button "Next" at bounding box center [1528, 755] width 53 height 30
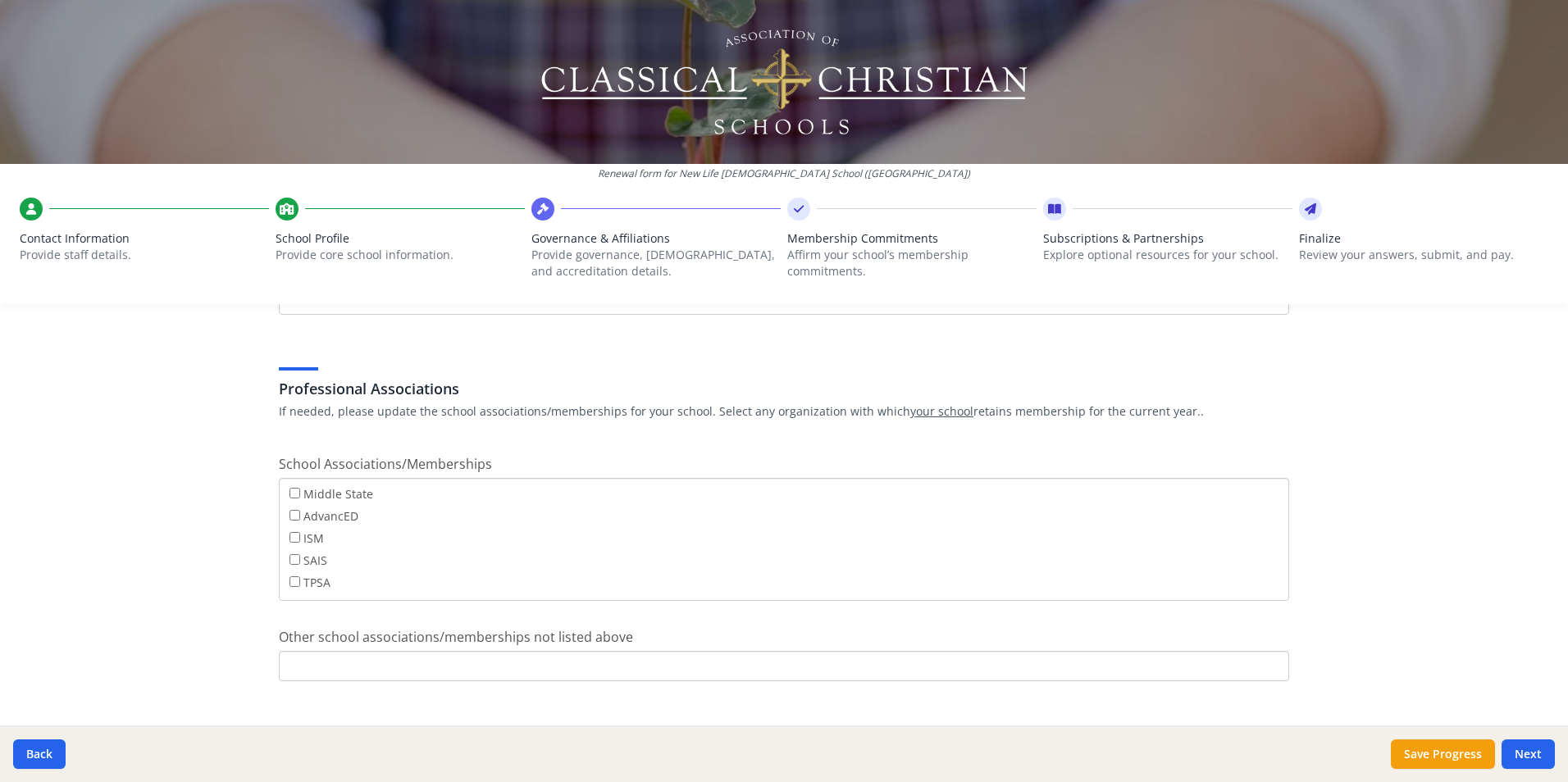
scroll to position [938, 0]
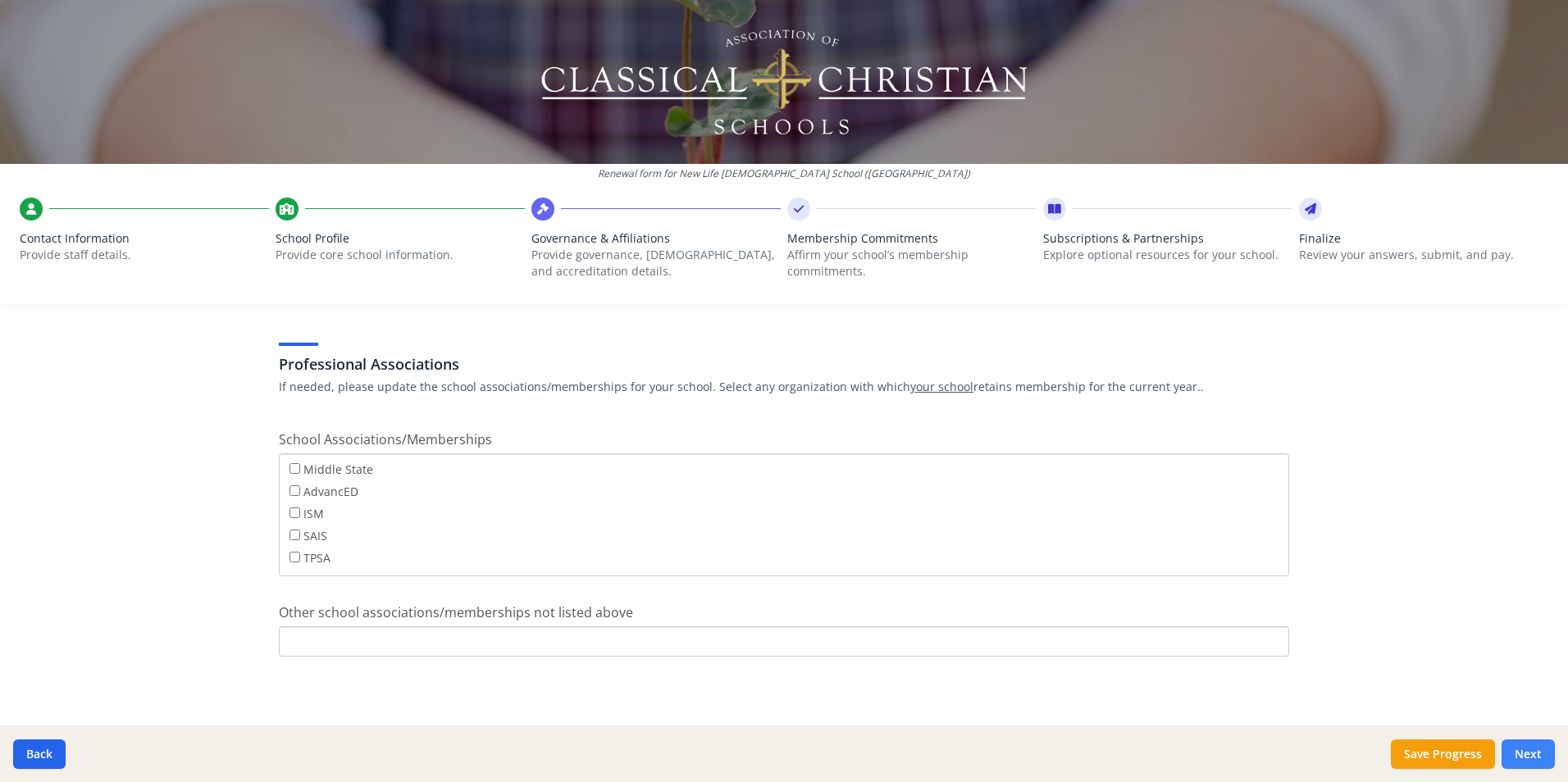
click at [1533, 757] on button "Next" at bounding box center [1528, 755] width 53 height 30
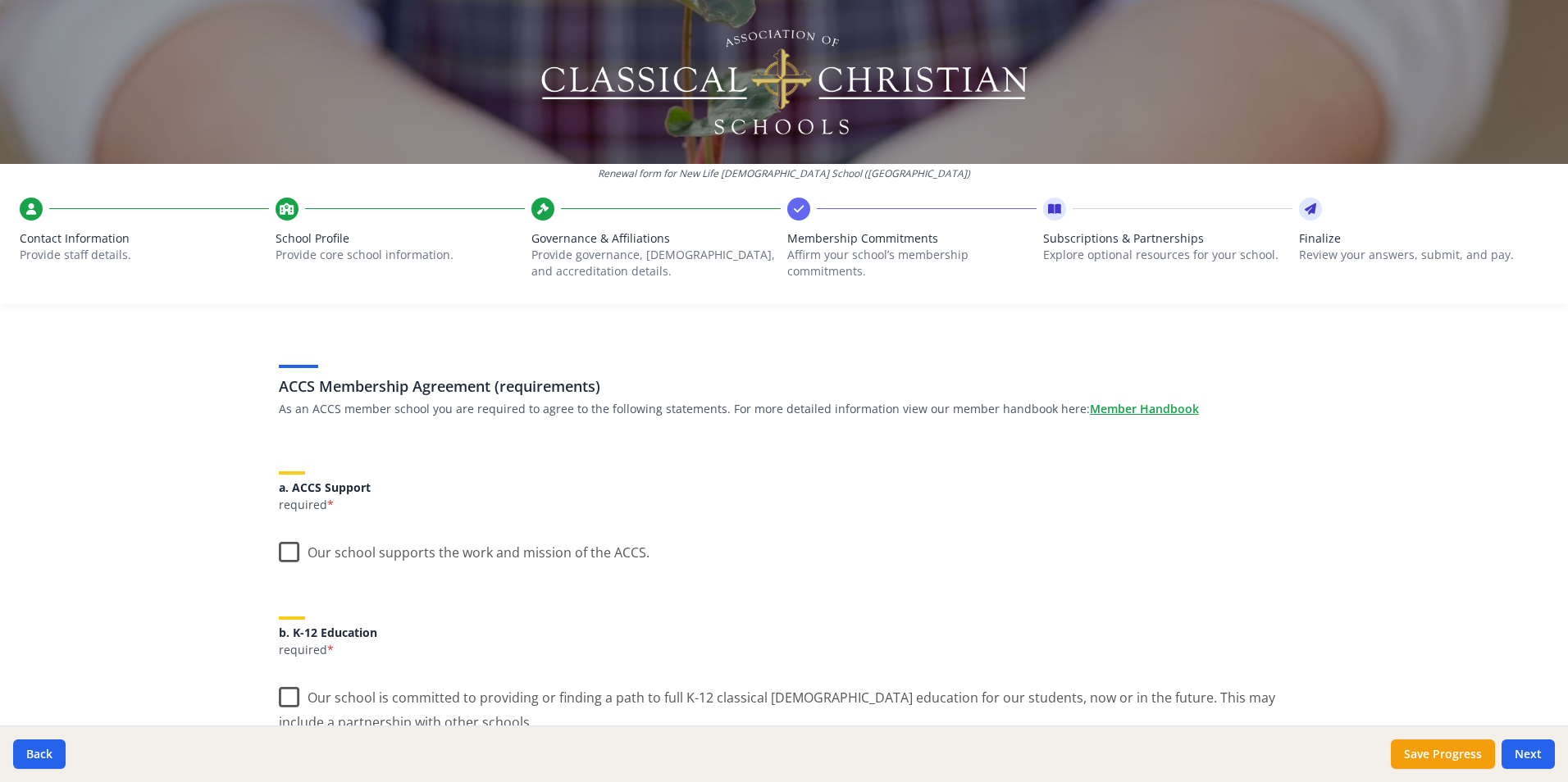
scroll to position [0, 0]
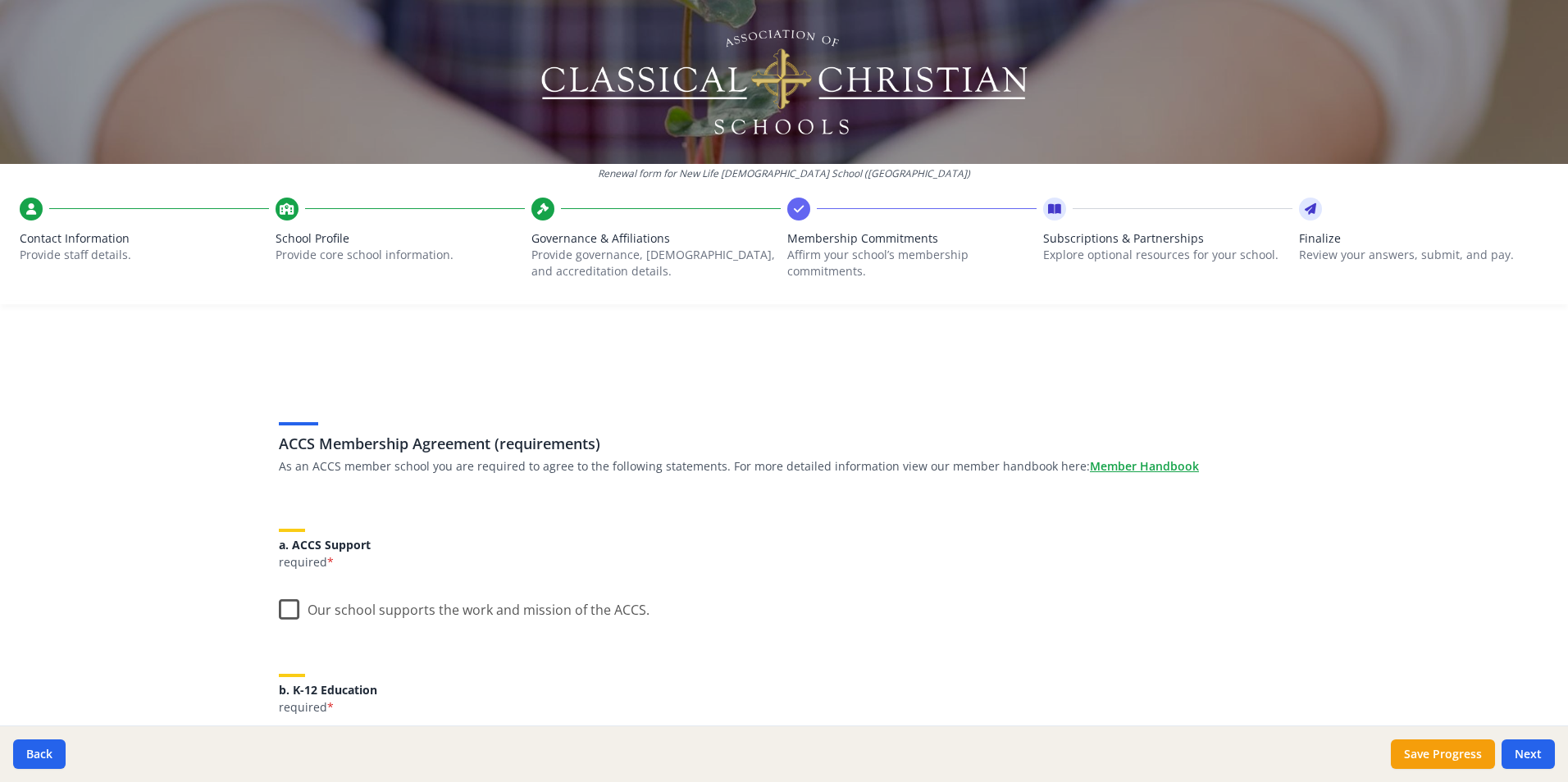
click at [280, 615] on label "Our school supports the work and mission of the ACCS." at bounding box center [464, 606] width 371 height 35
click at [0, 0] on input "Our school supports the work and mission of the ACCS." at bounding box center [0, 0] width 0 height 0
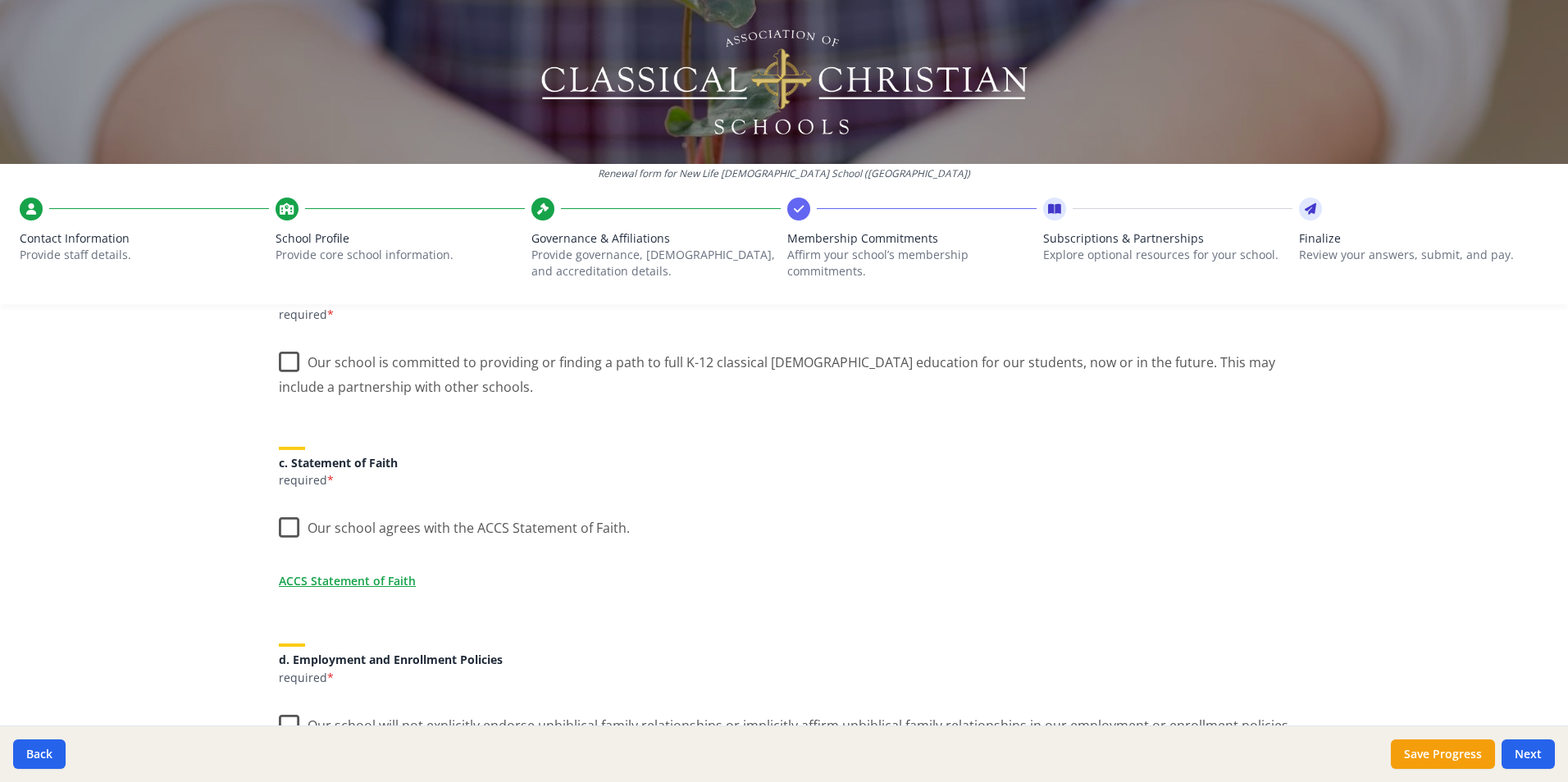
scroll to position [395, 0]
click at [283, 357] on label "Our school is committed to providing or finding a path to full K-12 classical […" at bounding box center [783, 366] width 1010 height 55
click at [0, 0] on input "Our school is committed to providing or finding a path to full K-12 classical […" at bounding box center [0, 0] width 0 height 0
click at [279, 529] on label "Our school agrees with the ACCS Statement of Faith." at bounding box center [454, 522] width 351 height 35
click at [0, 0] on input "Our school agrees with the ACCS Statement of Faith." at bounding box center [0, 0] width 0 height 0
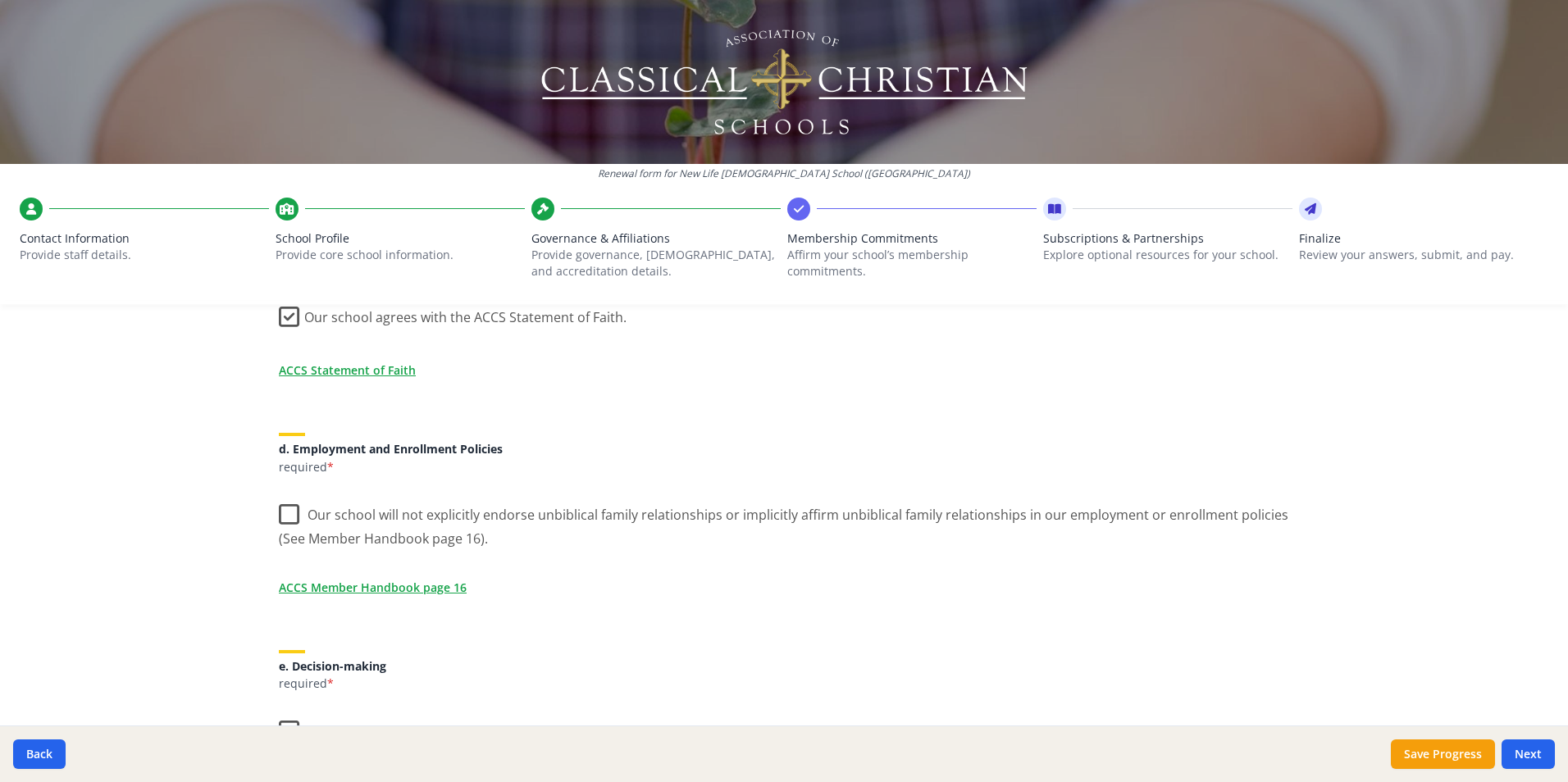
scroll to position [606, 0]
click at [279, 515] on label "Our school will not explicitly endorse unbiblical family relationships or impli…" at bounding box center [783, 519] width 1010 height 55
click at [0, 0] on input "Our school will not explicitly endorse unbiblical family relationships or impli…" at bounding box center [0, 0] width 0 height 0
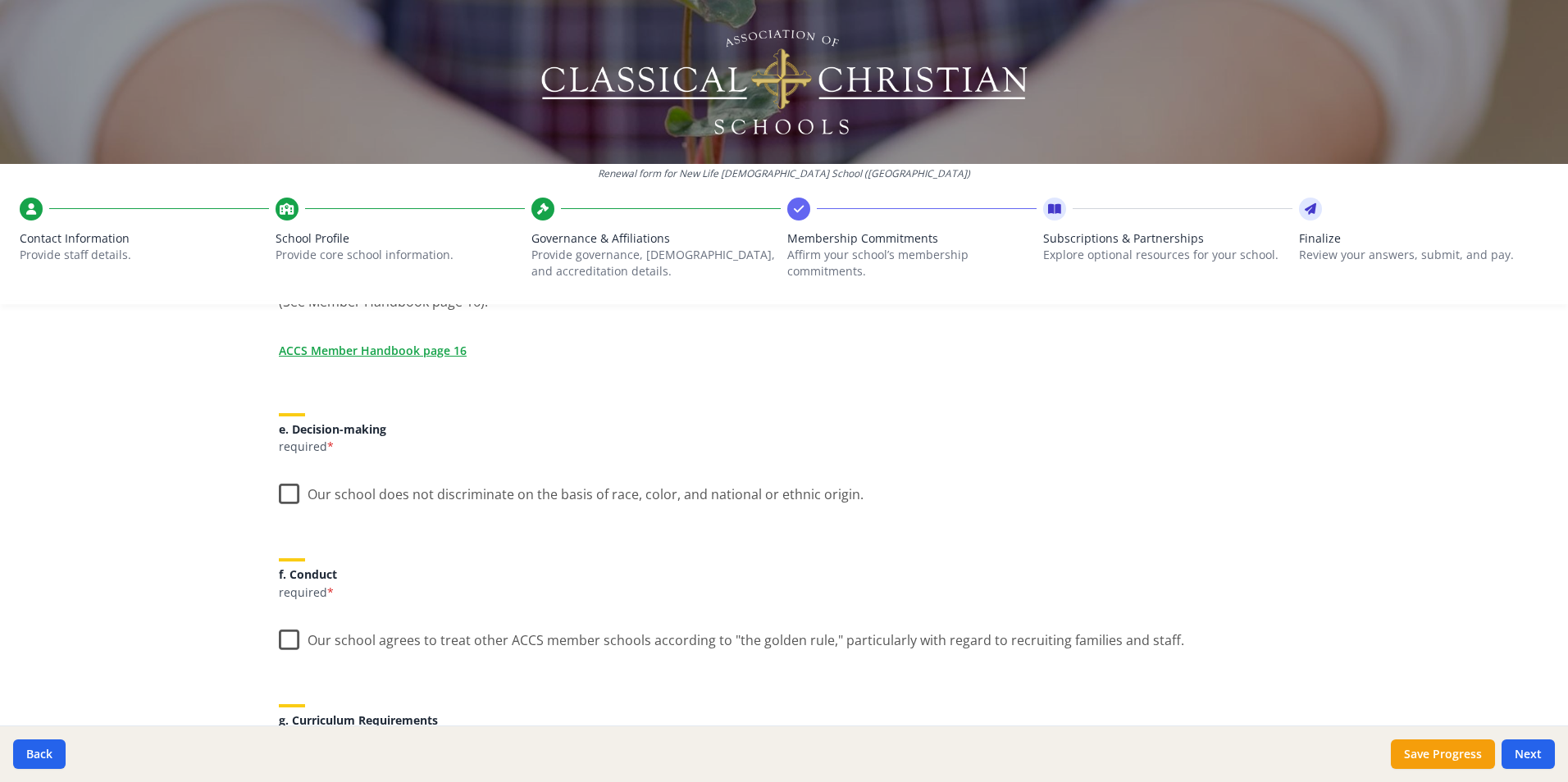
scroll to position [886, 0]
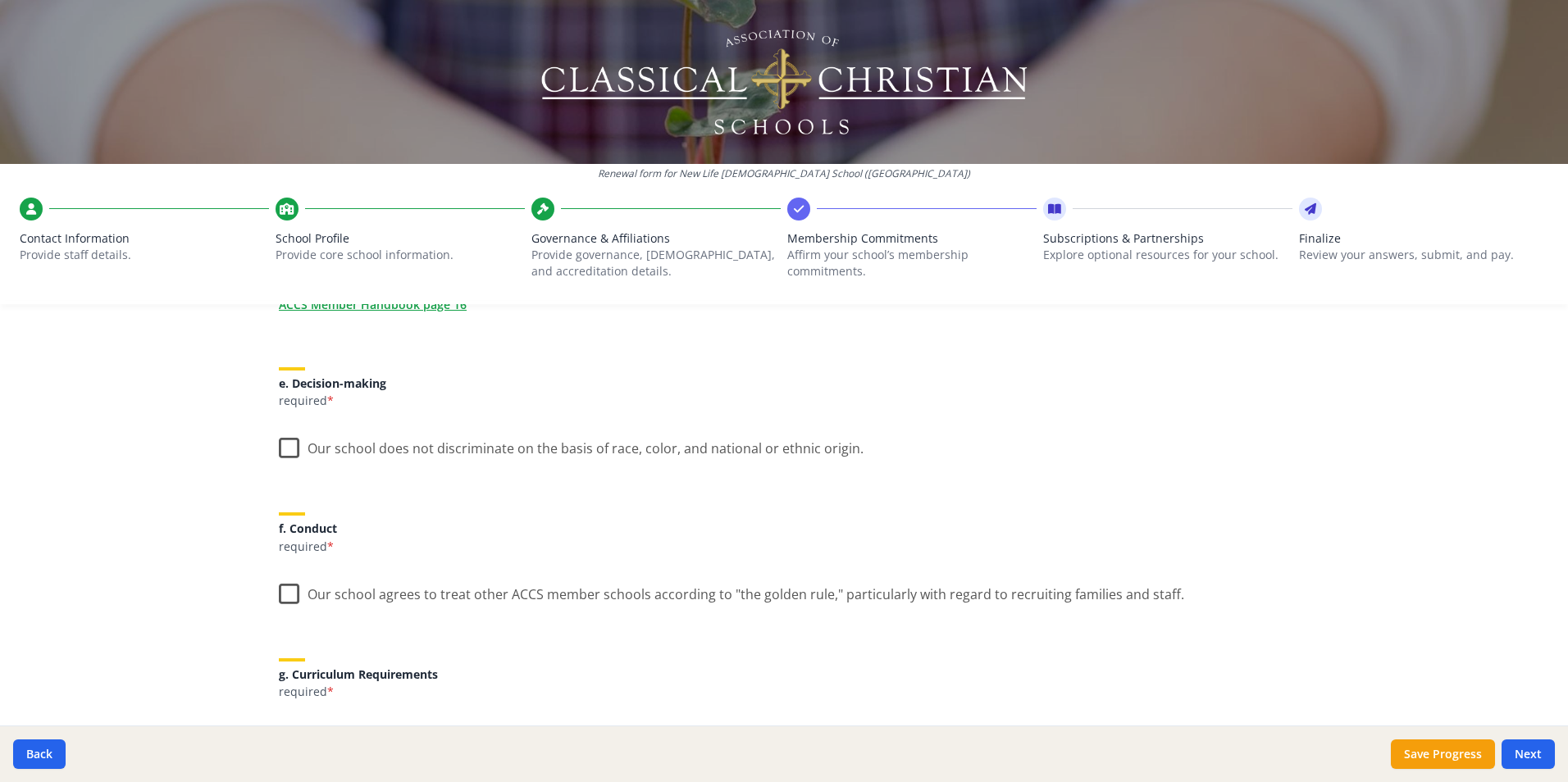
click at [287, 444] on label "Our school does not discriminate on the basis of race, color, and national or e…" at bounding box center [570, 445] width 584 height 35
click at [0, 0] on input "Our school does not discriminate on the basis of race, color, and national or e…" at bounding box center [0, 0] width 0 height 0
click at [280, 594] on label "Our school agrees to treat other ACCS member schools according to "the golden r…" at bounding box center [731, 590] width 905 height 35
click at [0, 0] on input "Our school agrees to treat other ACCS member schools according to "the golden r…" at bounding box center [0, 0] width 0 height 0
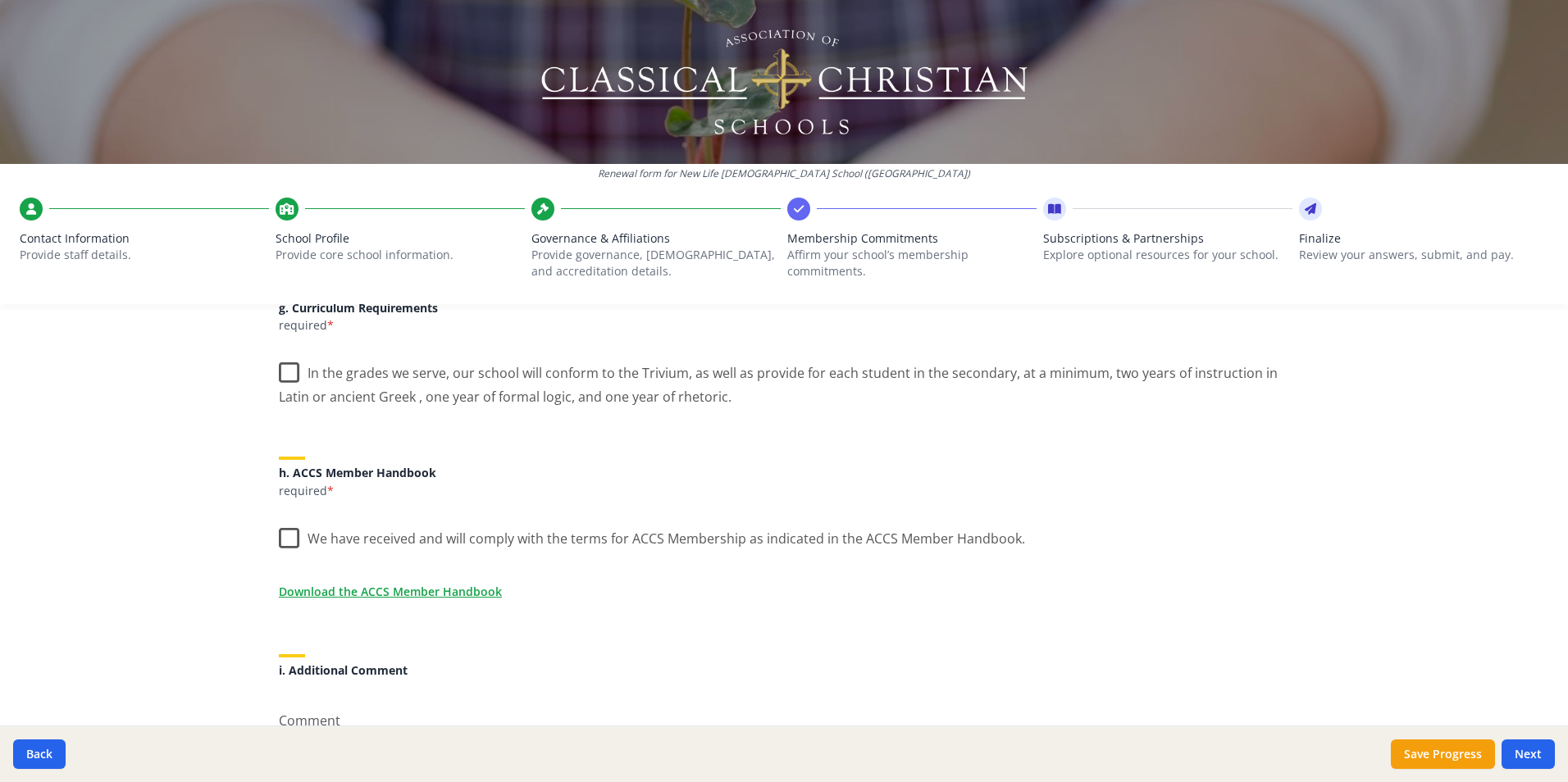
scroll to position [1266, 0]
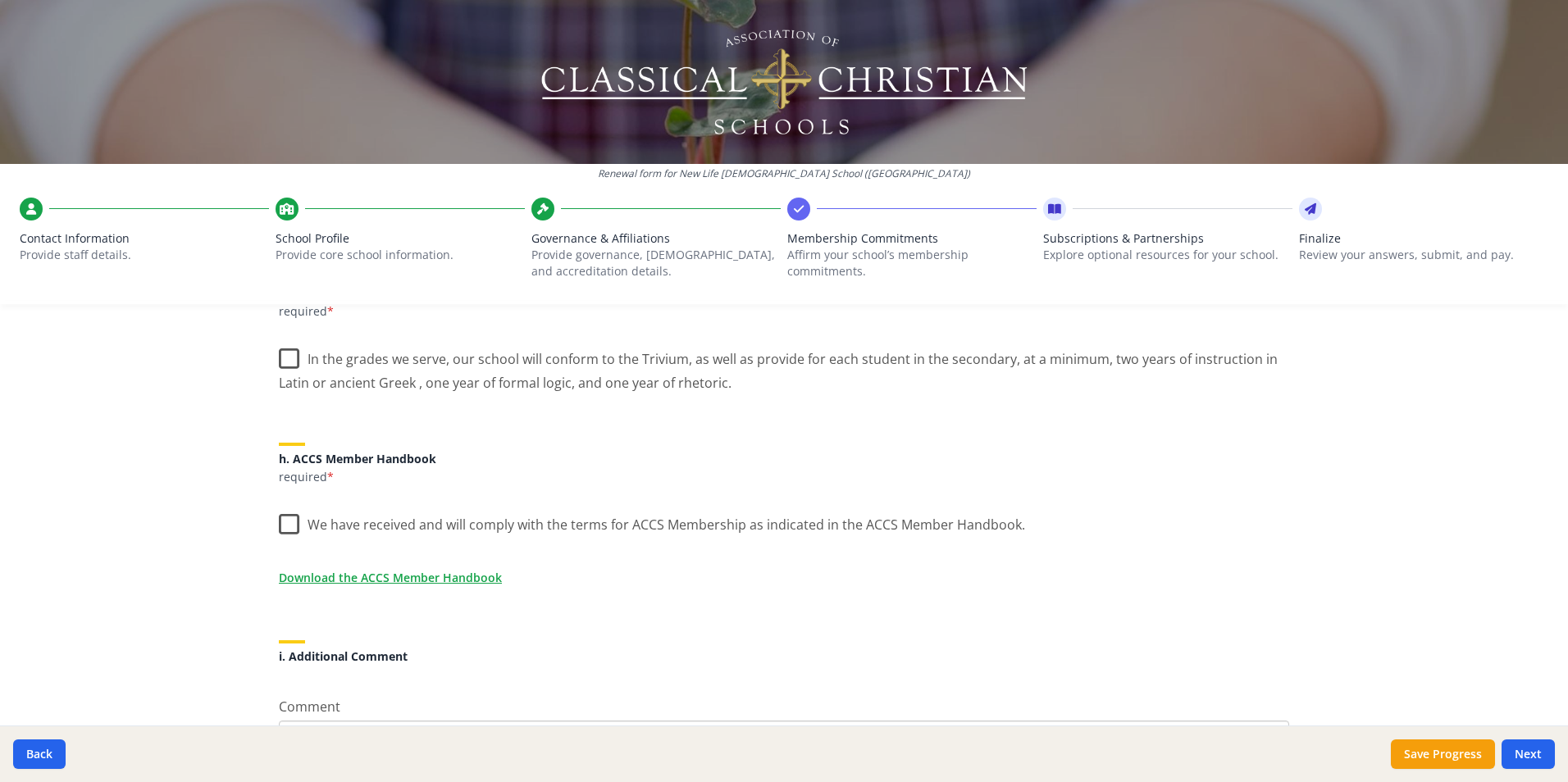
click at [284, 358] on label "In the grades we serve, our school will conform to the Trivium, as well as prov…" at bounding box center [783, 365] width 1010 height 55
click at [0, 0] on input "In the grades we serve, our school will conform to the Trivium, as well as prov…" at bounding box center [0, 0] width 0 height 0
click at [279, 529] on label "We have received and will comply with the terms for ACCS Membership as indicate…" at bounding box center [652, 521] width 747 height 35
click at [0, 0] on input "We have received and will comply with the terms for ACCS Membership as indicate…" at bounding box center [0, 0] width 0 height 0
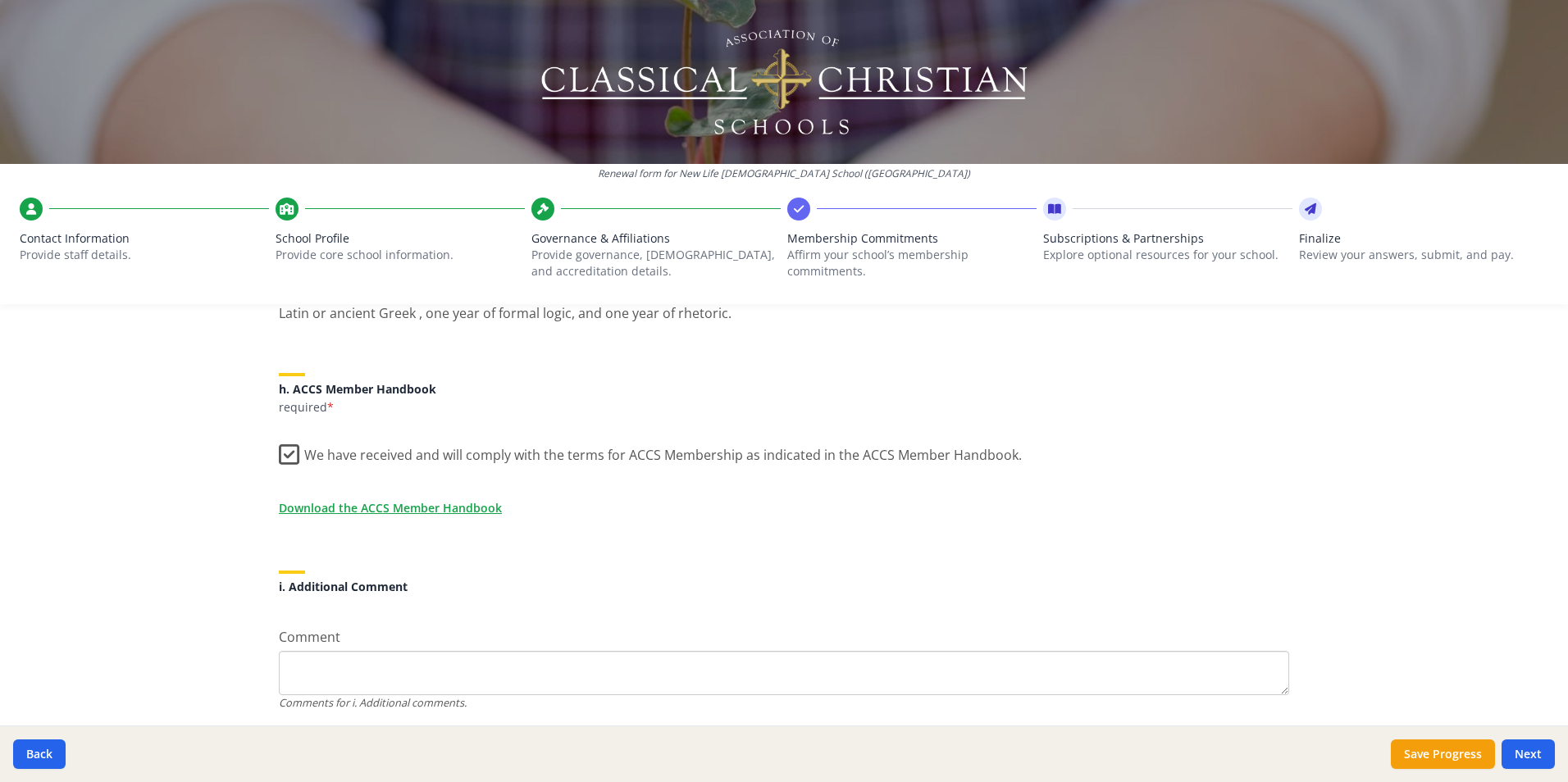
scroll to position [1391, 0]
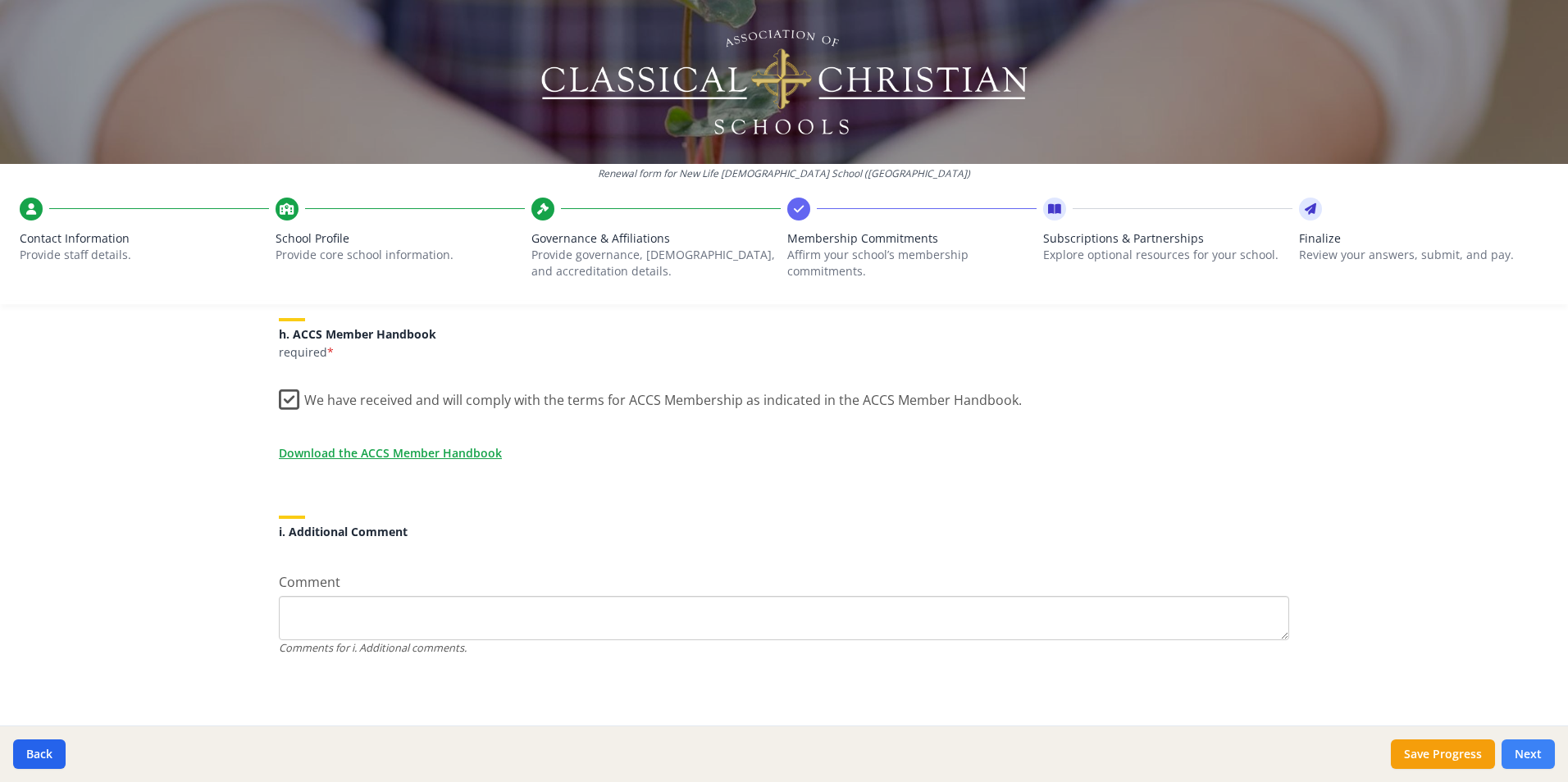
click at [1538, 754] on button "Next" at bounding box center [1528, 755] width 53 height 30
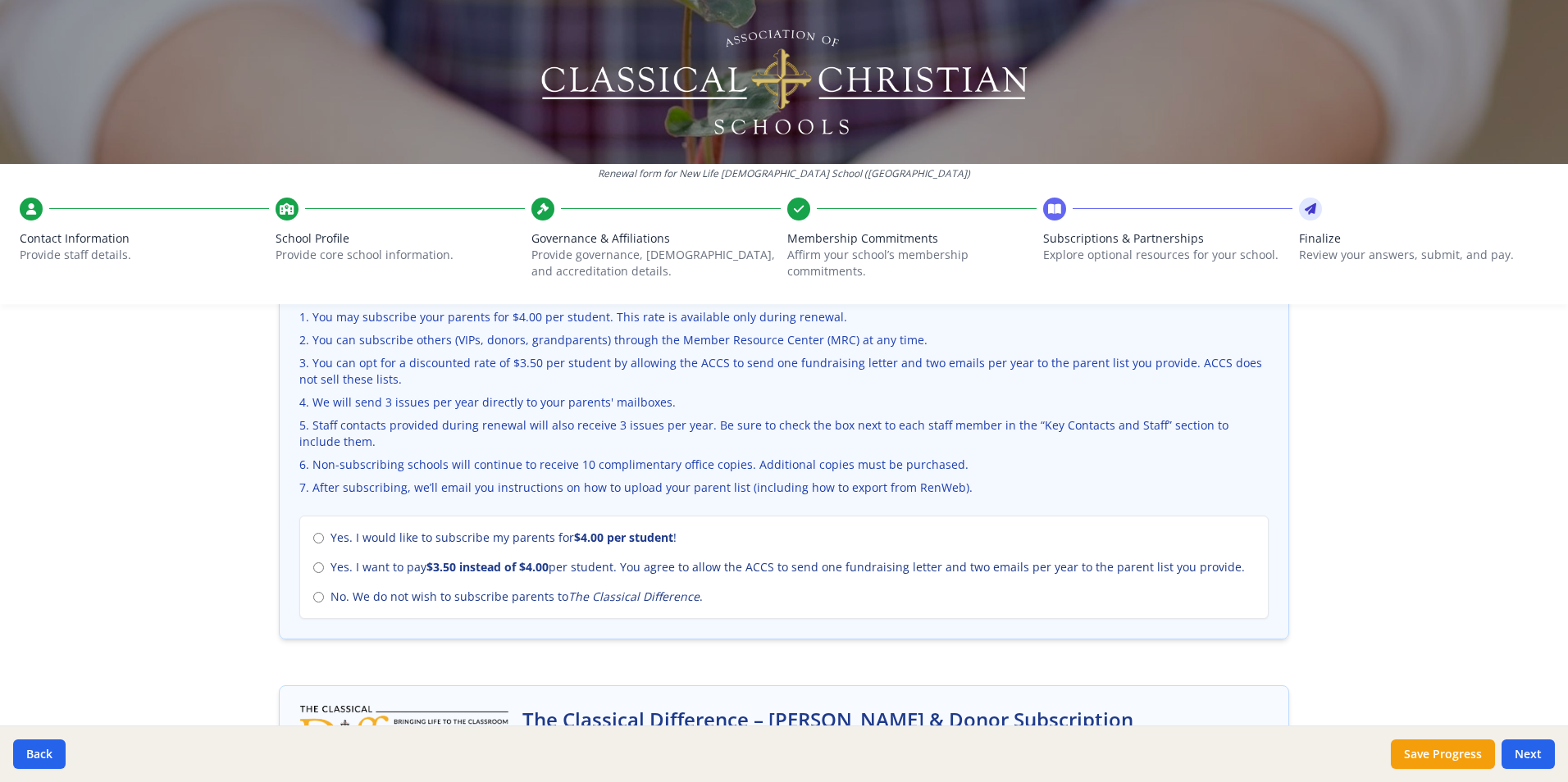
scroll to position [586, 0]
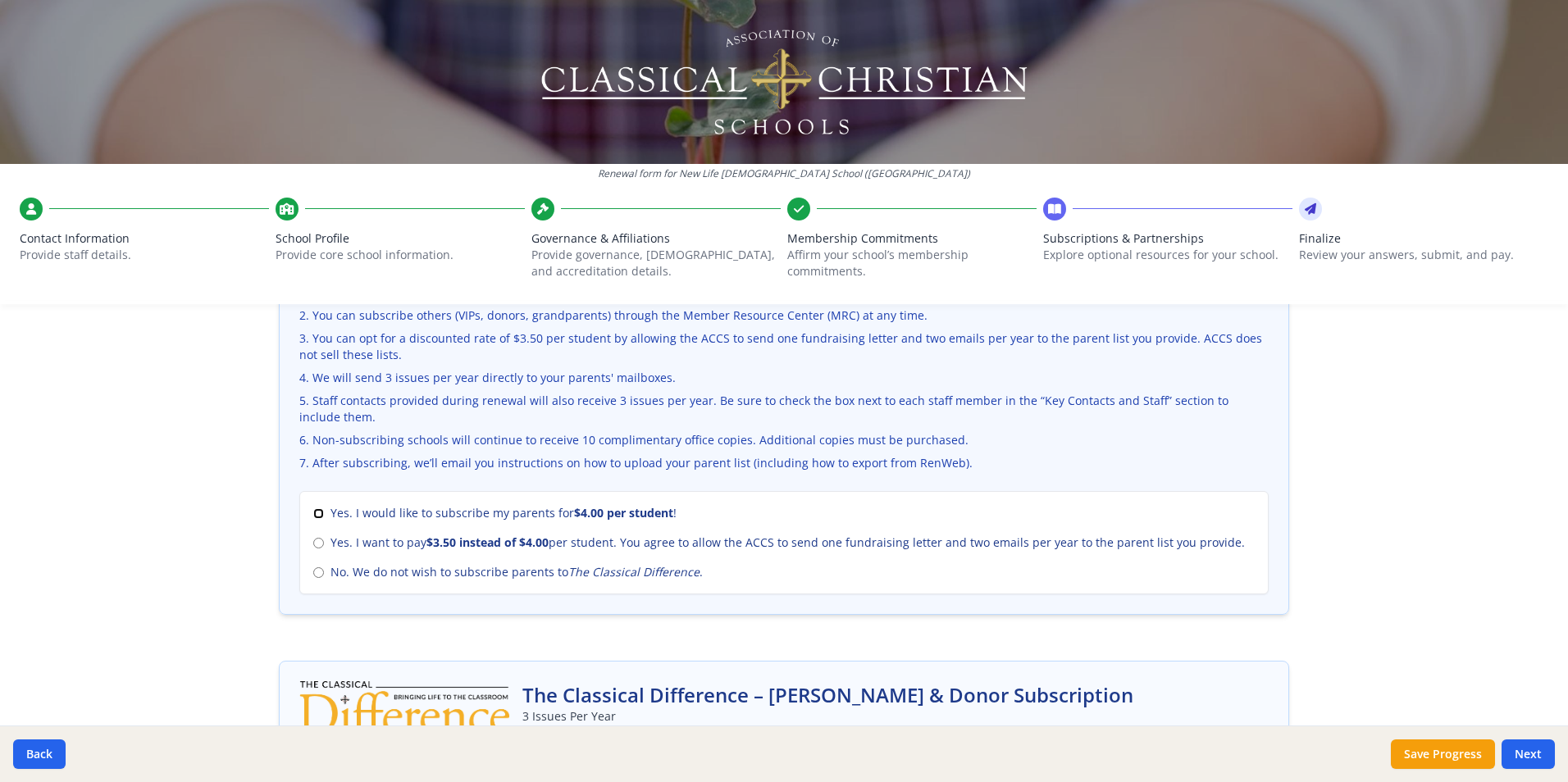
click at [313, 511] on input "Yes. I would like to subscribe my parents for $4.00 per student !" at bounding box center [318, 513] width 11 height 11
radio input "true"
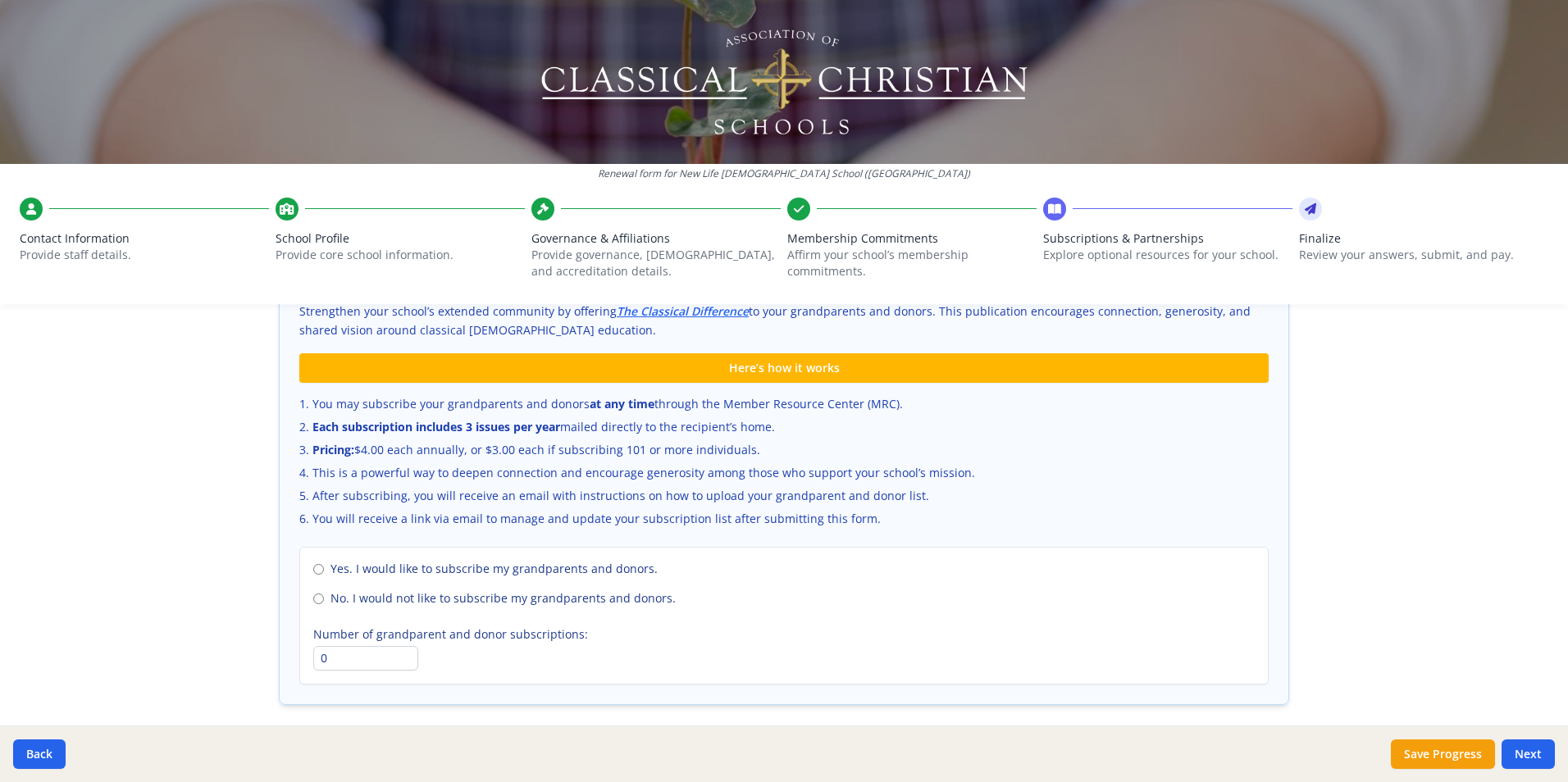
scroll to position [1032, 0]
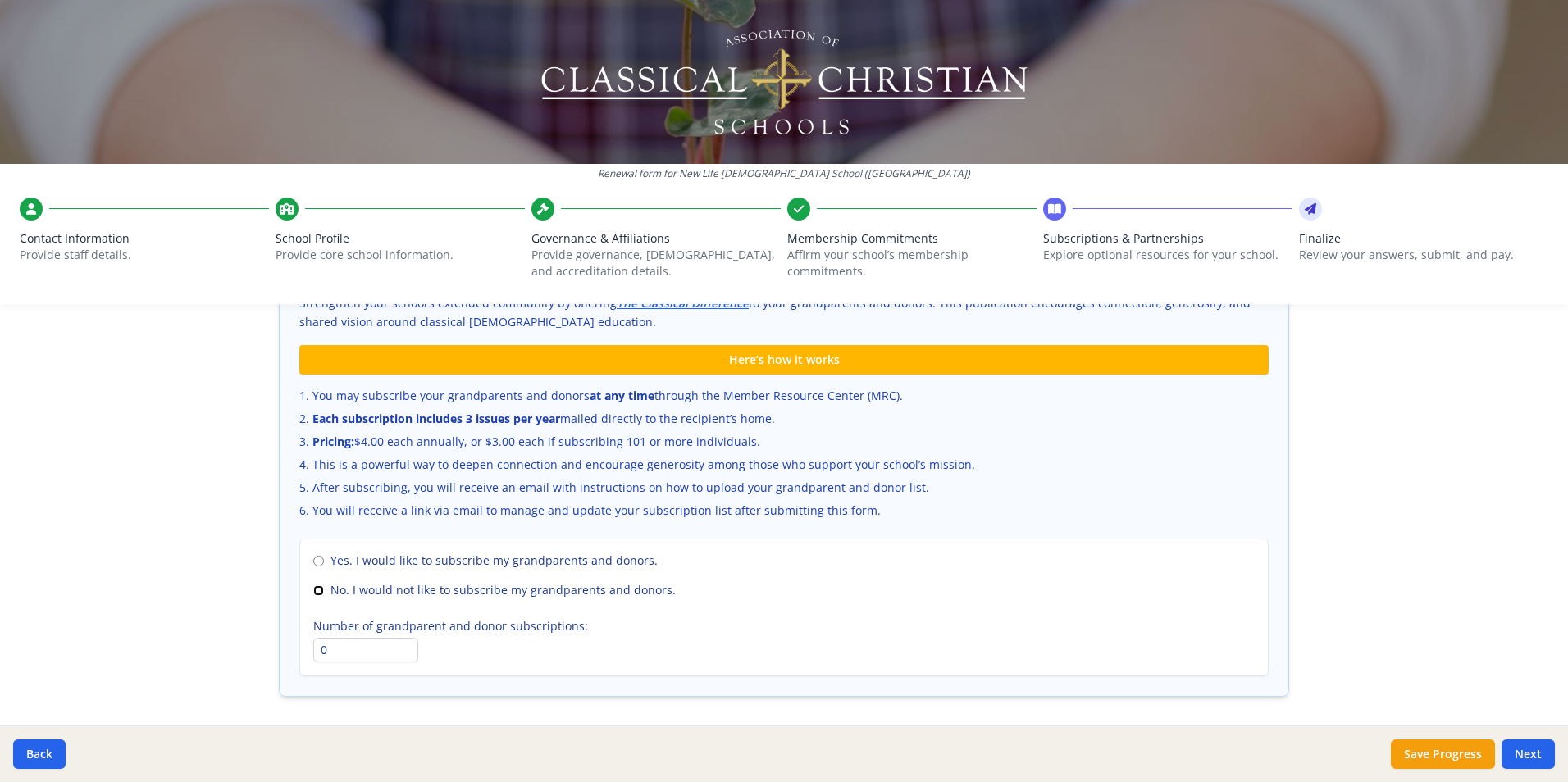
click at [314, 588] on input "No. I would not like to subscribe my grandparents and donors." at bounding box center [318, 590] width 11 height 11
radio input "true"
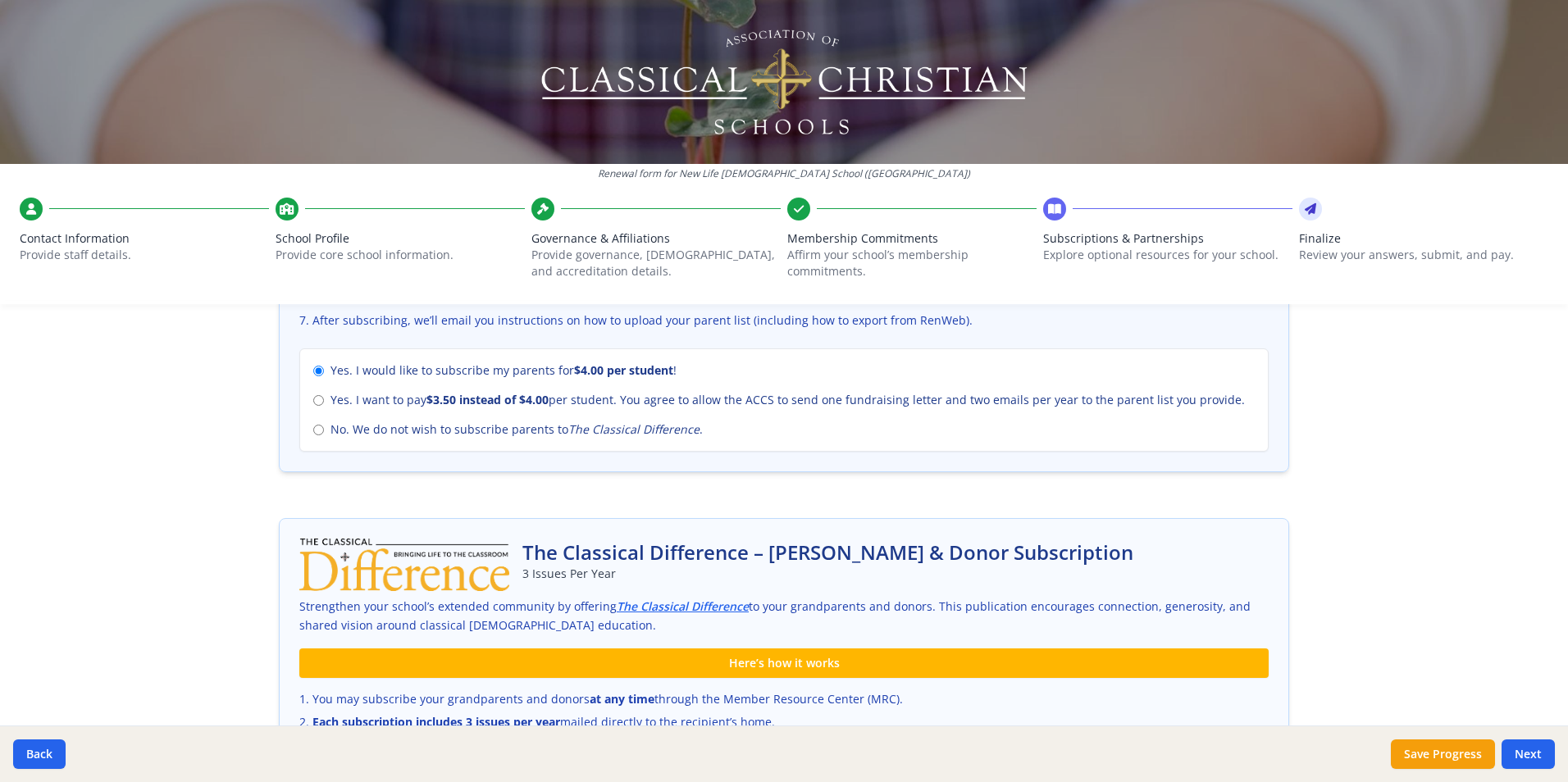
scroll to position [1092, 0]
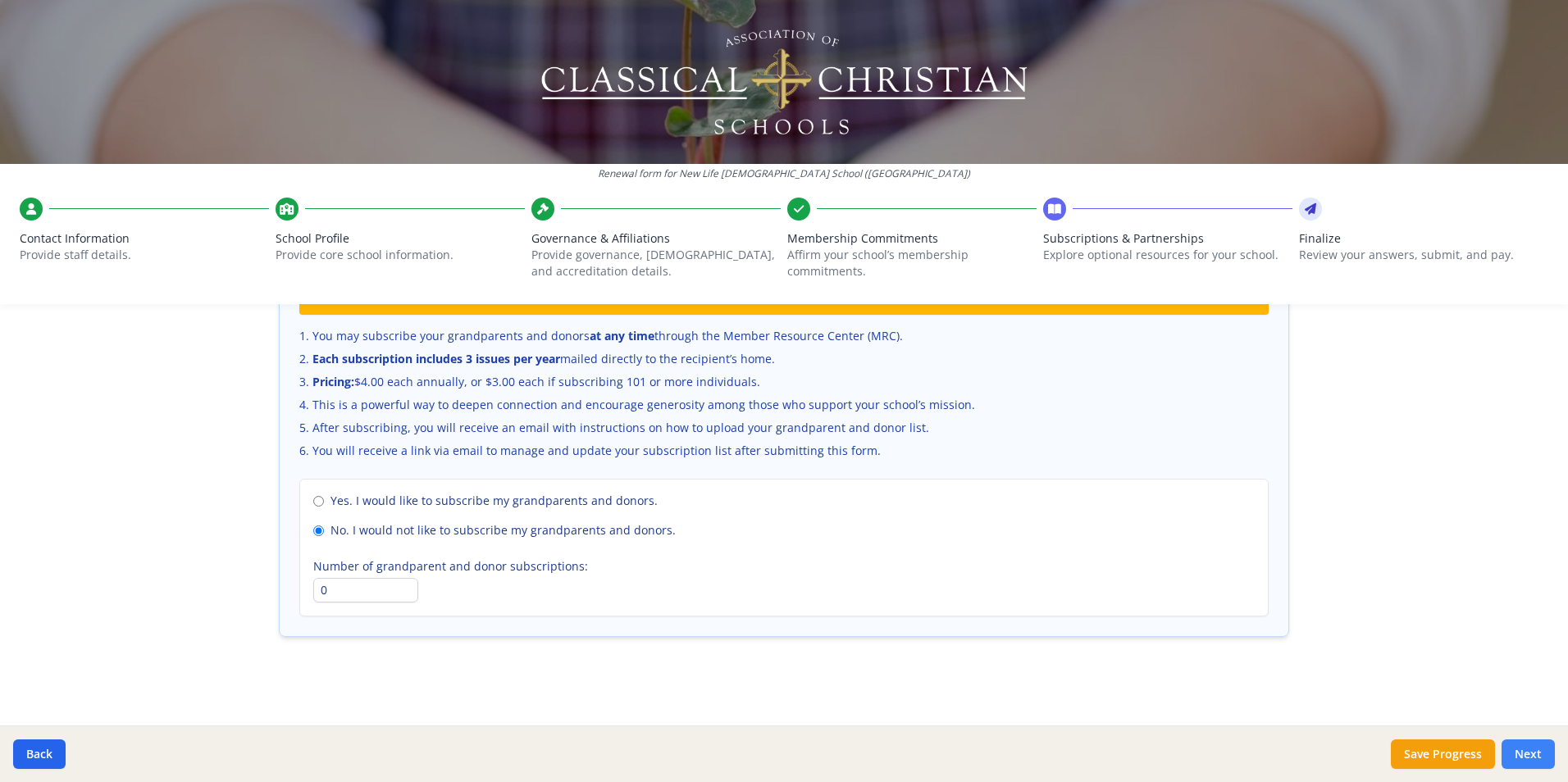
click at [1536, 751] on button "Next" at bounding box center [1528, 755] width 53 height 30
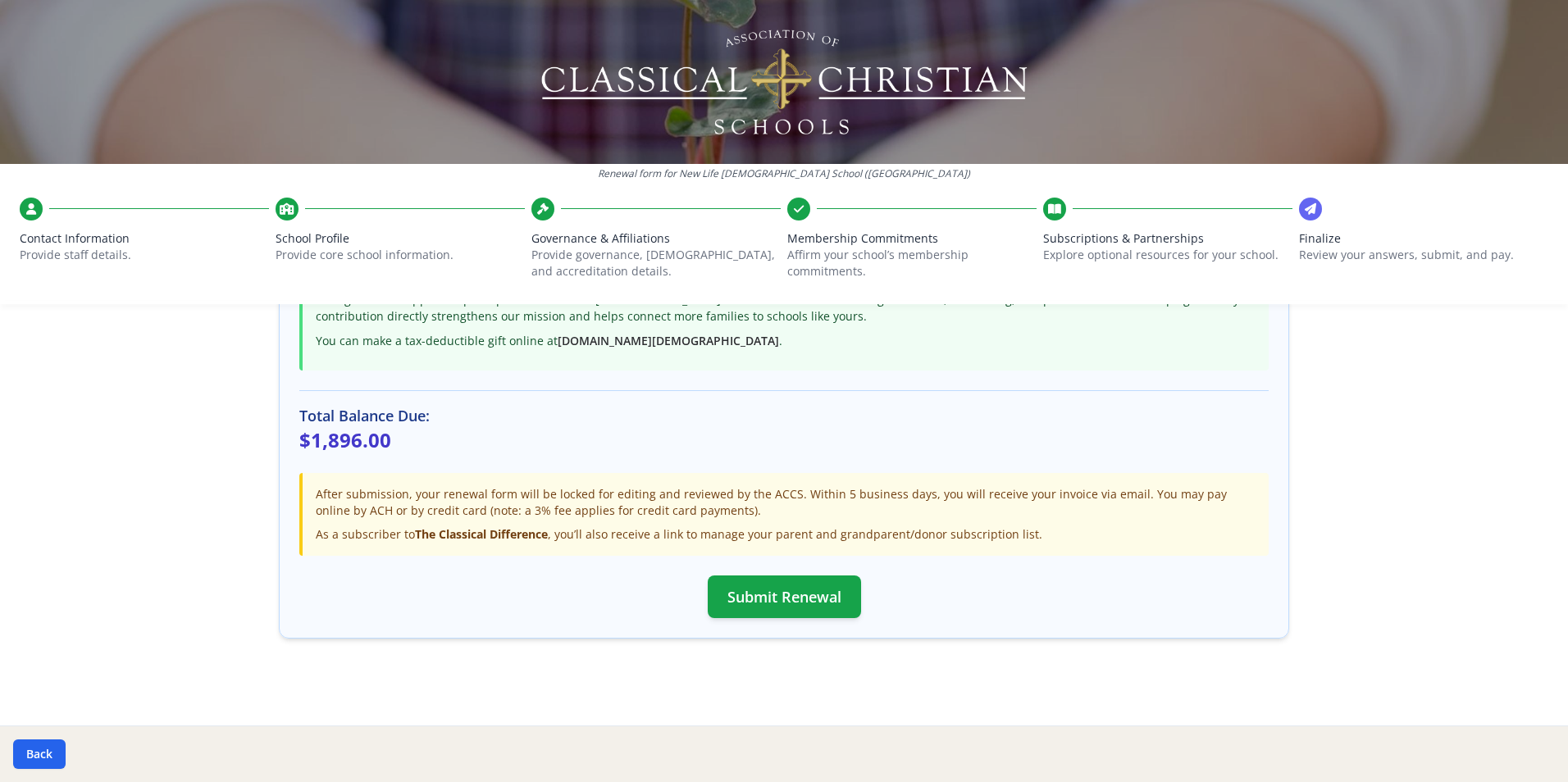
scroll to position [440, 0]
click at [813, 592] on button "Submit Renewal" at bounding box center [784, 594] width 153 height 42
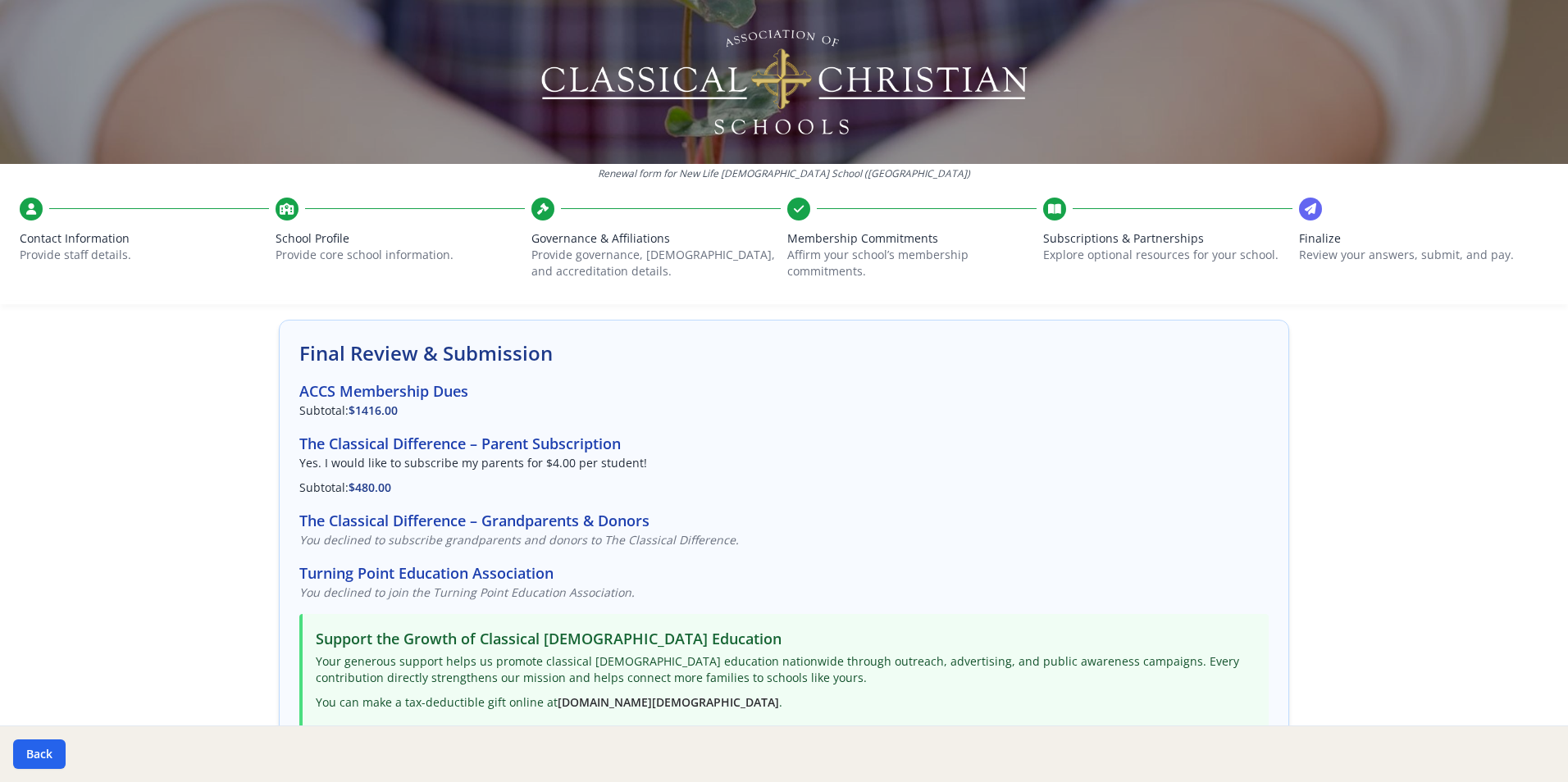
scroll to position [0, 0]
